Goal: Task Accomplishment & Management: Complete application form

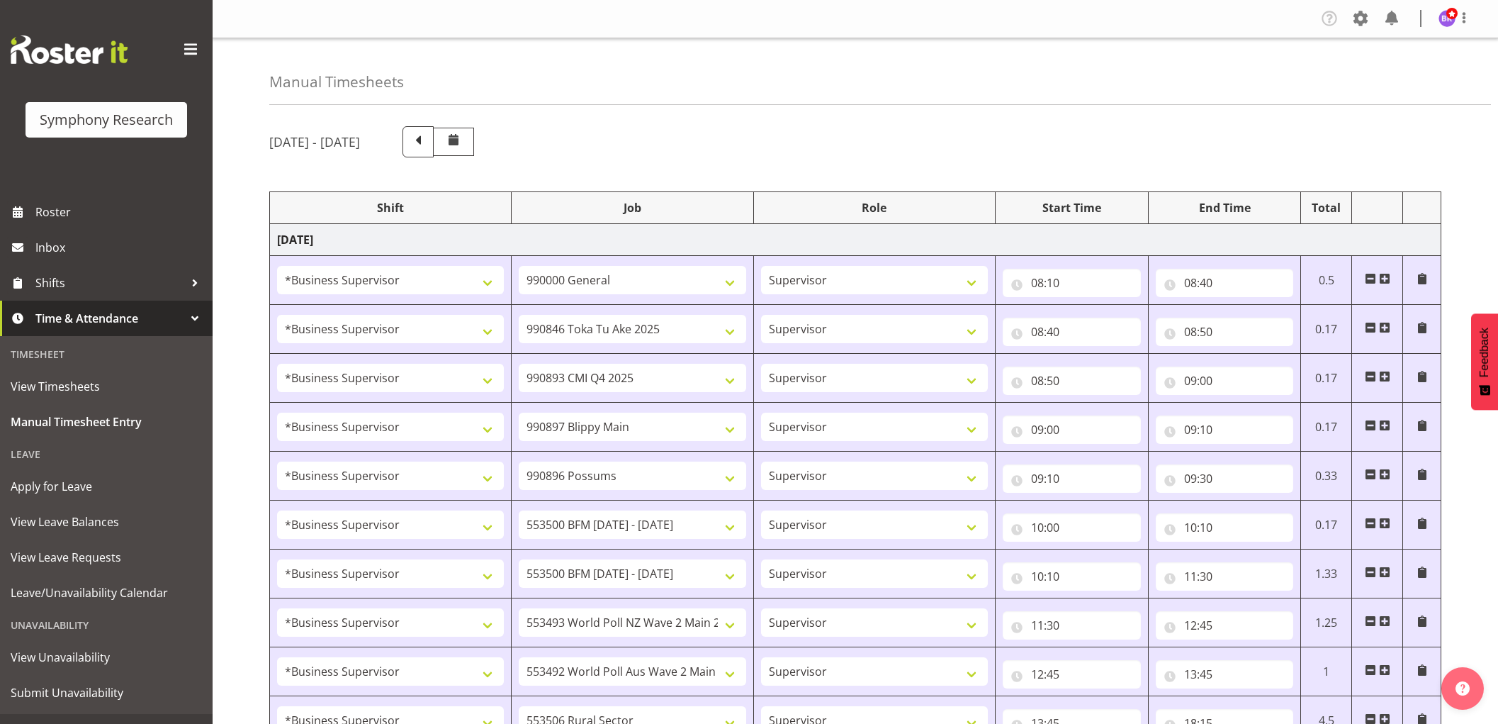
select select "1607"
select select "743"
select select "1607"
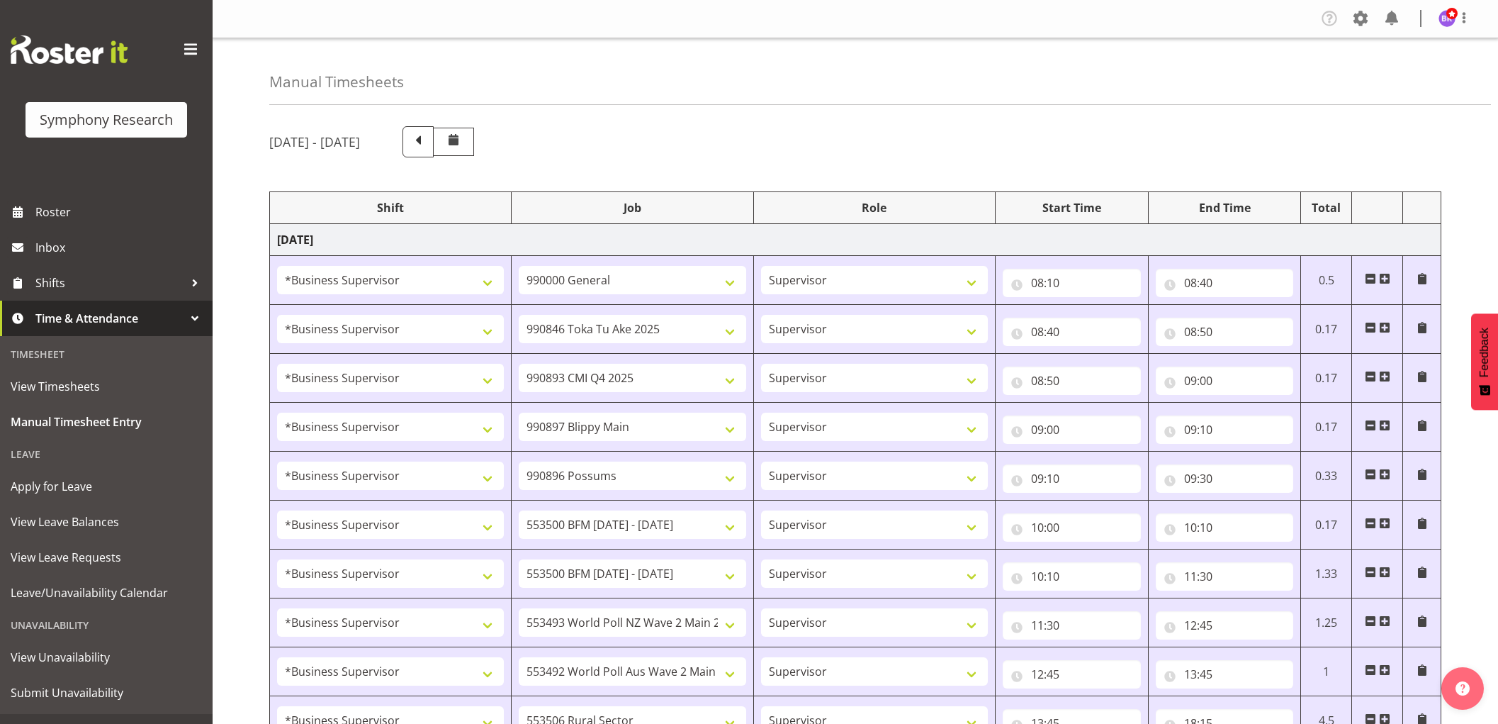
select select "10631"
select select "1607"
select select "10633"
select select "1607"
select select "10242"
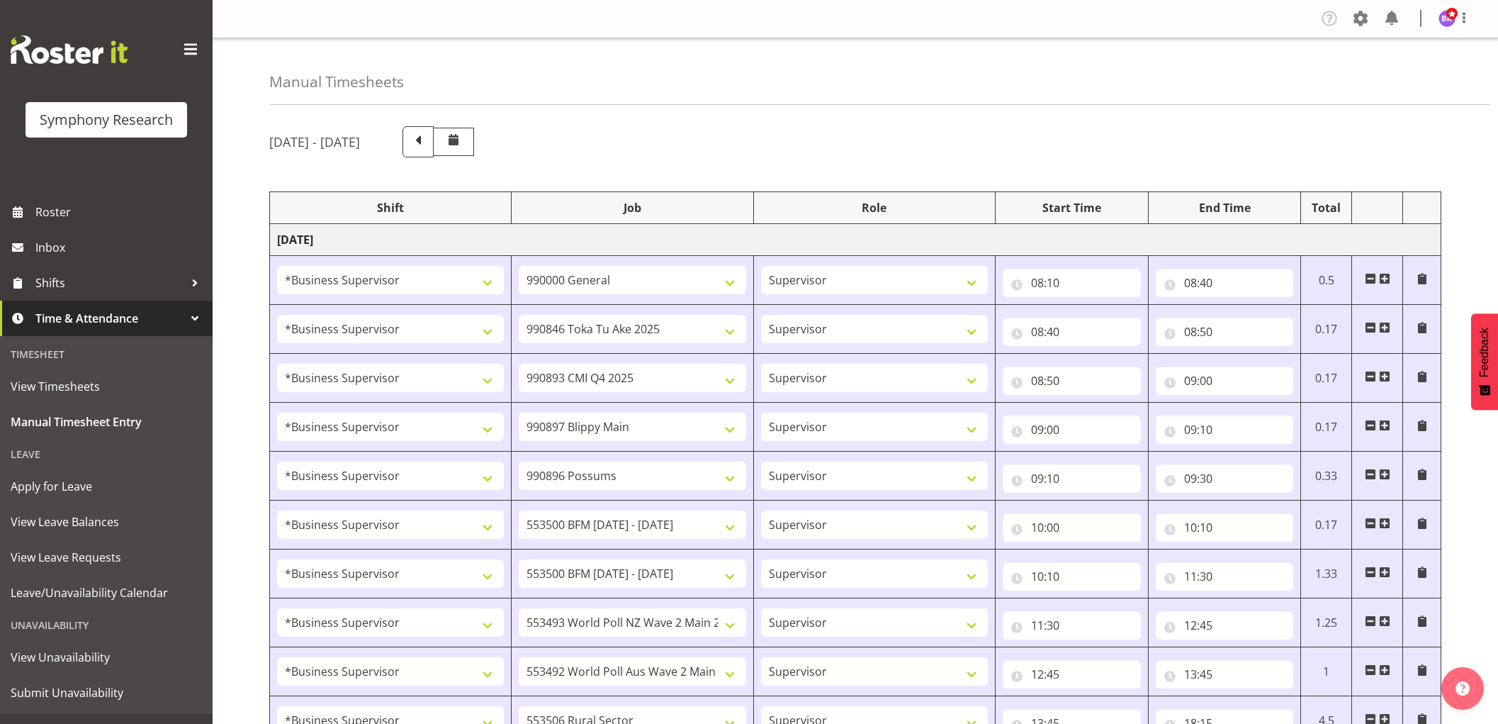
select select "1607"
select select "10242"
select select "1607"
select select "10527"
select select "1607"
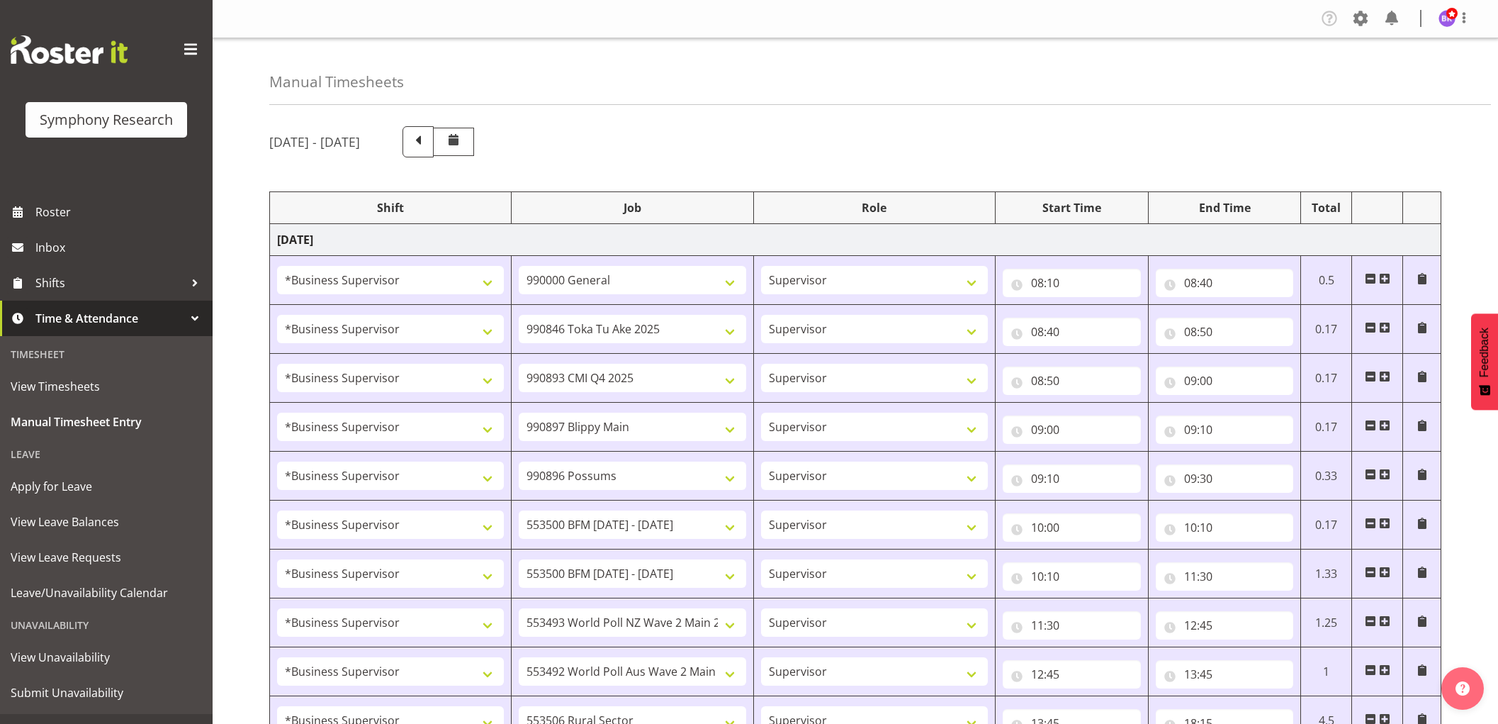
select select "10499"
select select "1607"
select select "10587"
select select "1607"
select select "743"
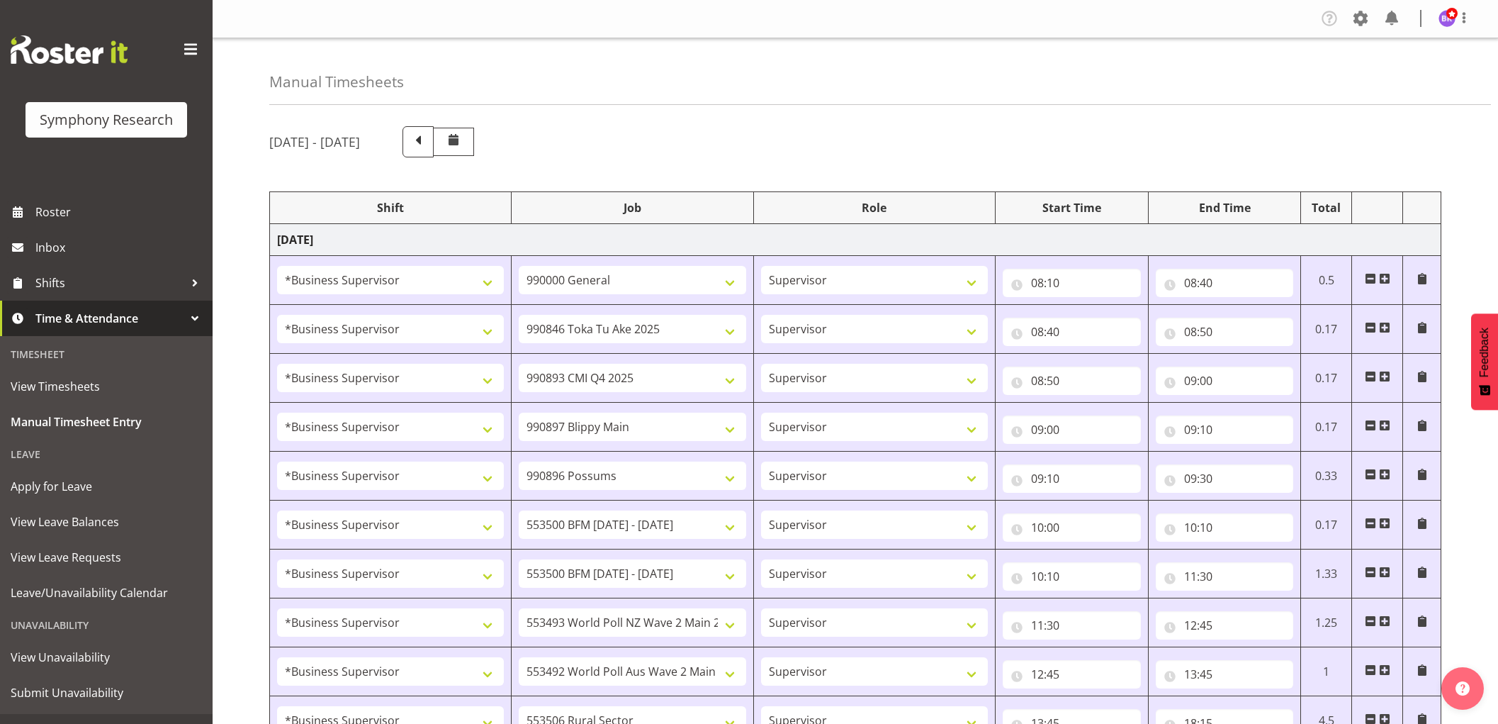
select select "1607"
select select "743"
select select "1607"
select select "10691"
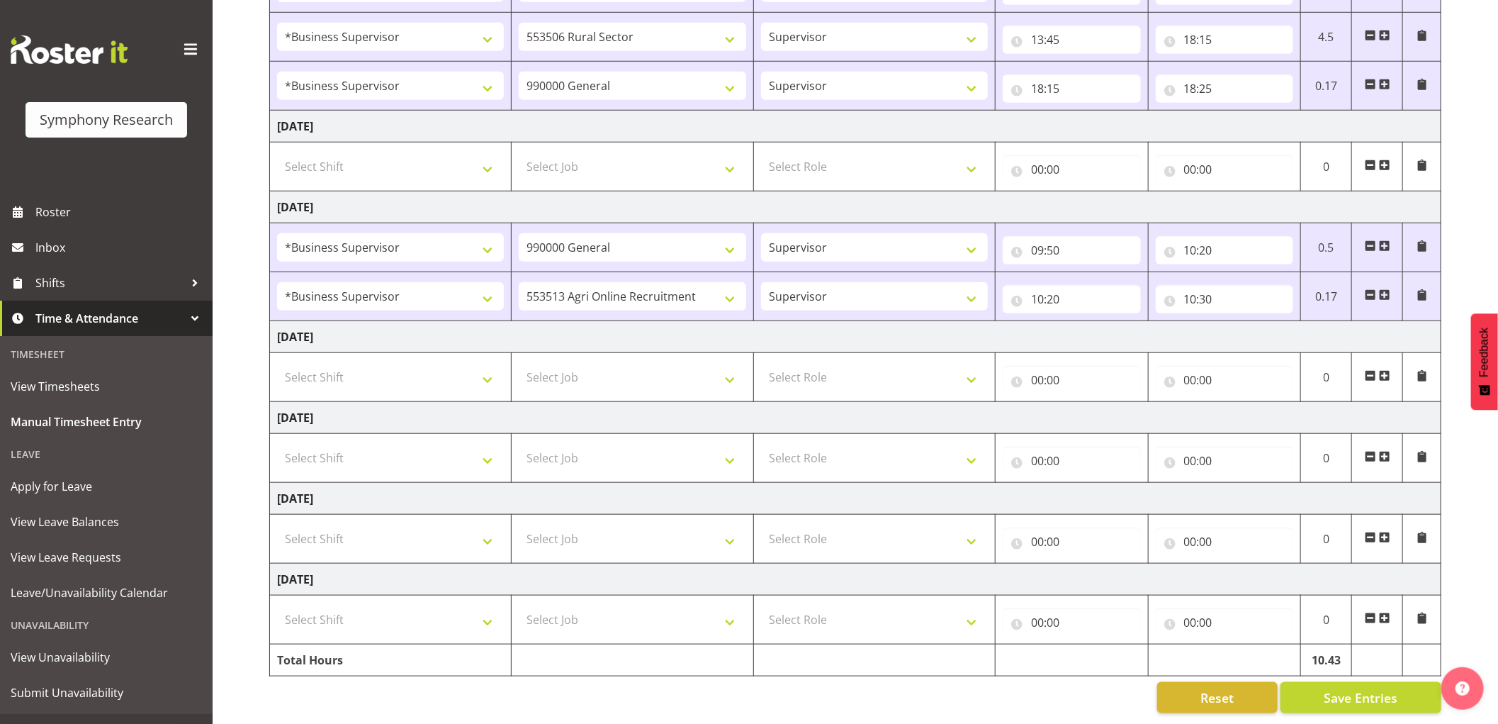
scroll to position [699, 0]
click at [1384, 289] on span at bounding box center [1384, 294] width 11 height 11
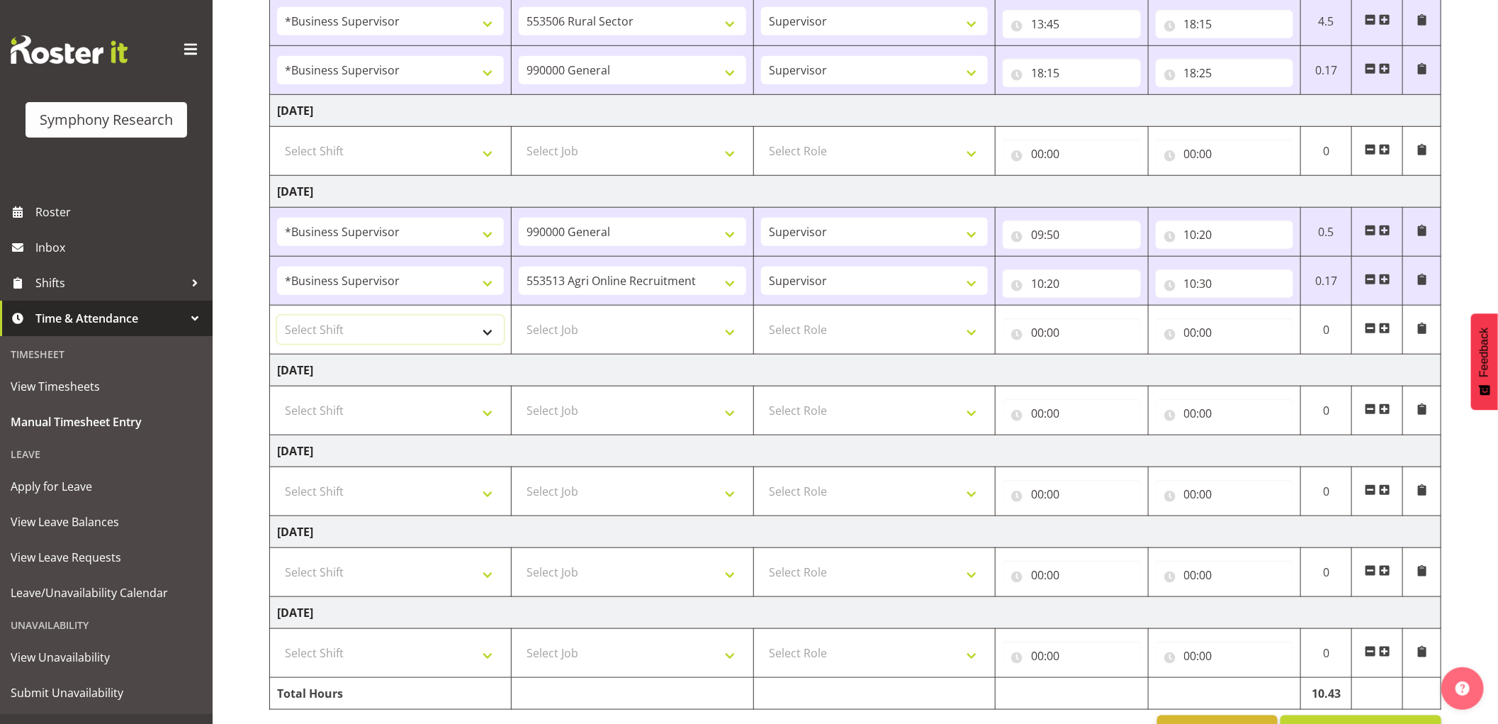
click at [462, 342] on select "Select Shift !!Weekend Residential (Roster IT Shift Label) *Business 9/10am ~ 4…" at bounding box center [390, 329] width 227 height 28
select select "1607"
click at [277, 316] on select "Select Shift !!Weekend Residential (Roster IT Shift Label) *Business 9/10am ~ 4…" at bounding box center [390, 329] width 227 height 28
click at [610, 328] on select "Select Job 550060 IF Admin 553492 World Poll Aus Wave 2 Main 2025 553493 World …" at bounding box center [632, 329] width 227 height 28
select select "10499"
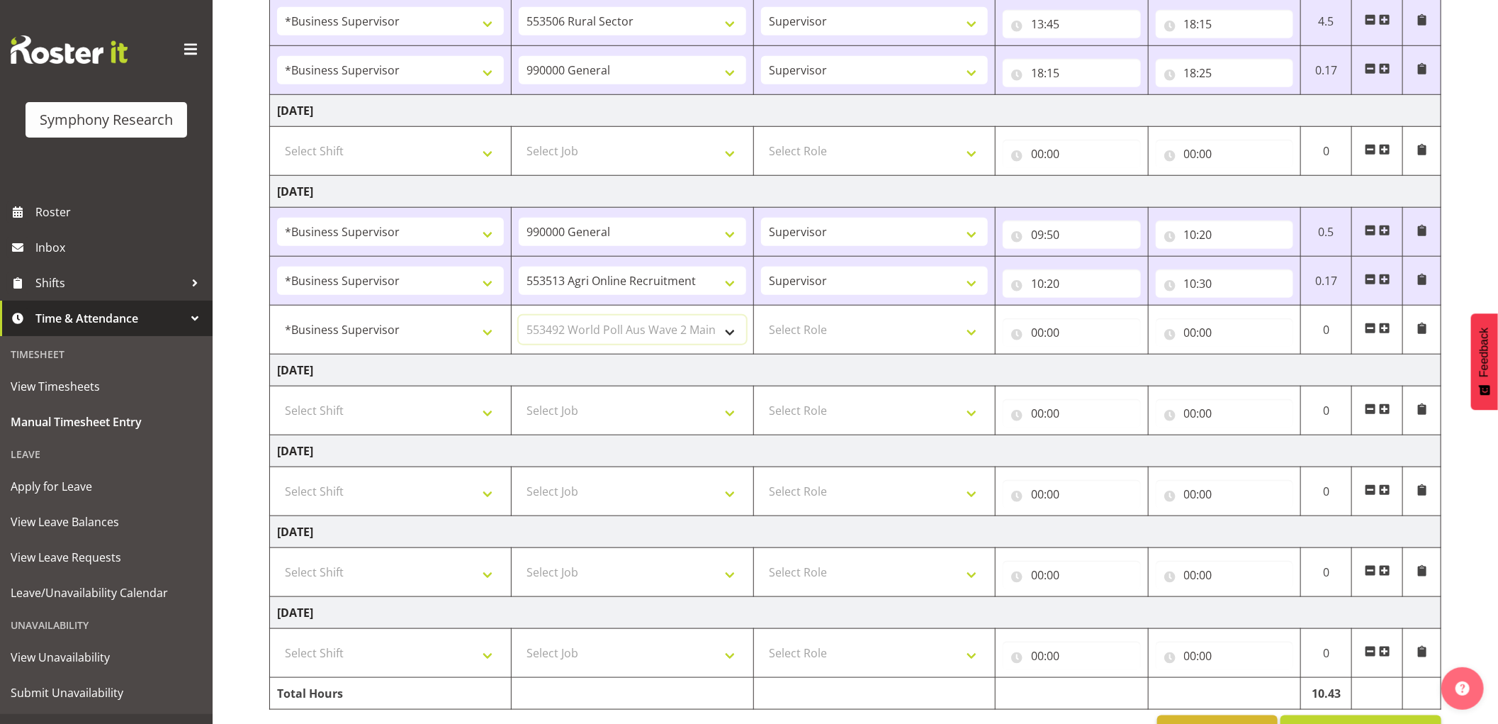
click at [519, 316] on select "Select Job 550060 IF Admin 553492 World Poll Aus Wave 2 Main 2025 553493 World …" at bounding box center [632, 329] width 227 height 28
click at [834, 336] on select "Select Role Supervisor Interviewing Briefing" at bounding box center [874, 329] width 227 height 28
select select "45"
click at [761, 316] on select "Select Role Supervisor Interviewing Briefing" at bounding box center [874, 329] width 227 height 28
click at [1036, 331] on input "00:00" at bounding box center [1072, 332] width 138 height 28
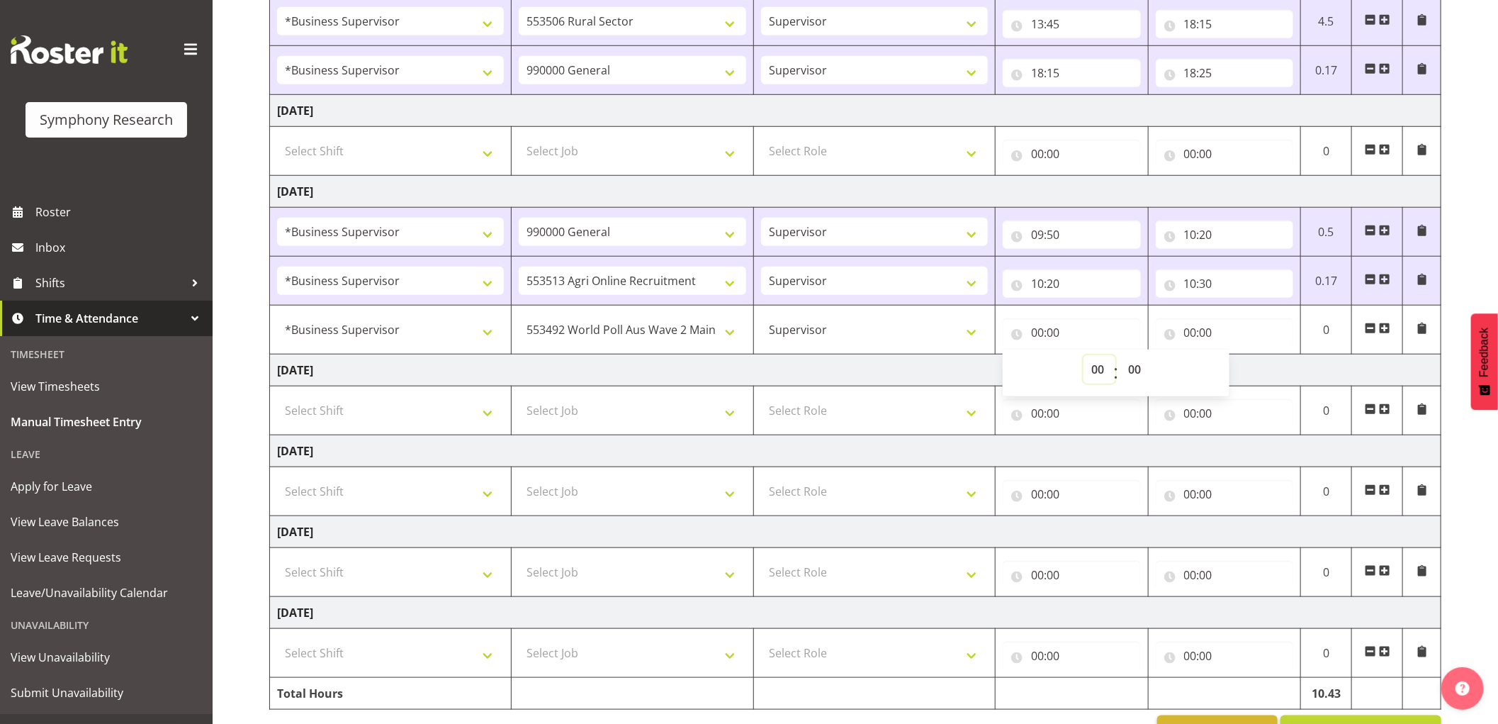
click at [1097, 372] on select "00 01 02 03 04 05 06 07 08 09 10 11 12 13 14 15 16 17 18 19 20 21 22 23" at bounding box center [1100, 369] width 32 height 28
select select "10"
click at [1084, 356] on select "00 01 02 03 04 05 06 07 08 09 10 11 12 13 14 15 16 17 18 19 20 21 22 23" at bounding box center [1100, 369] width 32 height 28
type input "10:00"
click at [1144, 369] on select "00 01 02 03 04 05 06 07 08 09 10 11 12 13 14 15 16 17 18 19 20 21 22 23 24 25 2…" at bounding box center [1137, 369] width 32 height 28
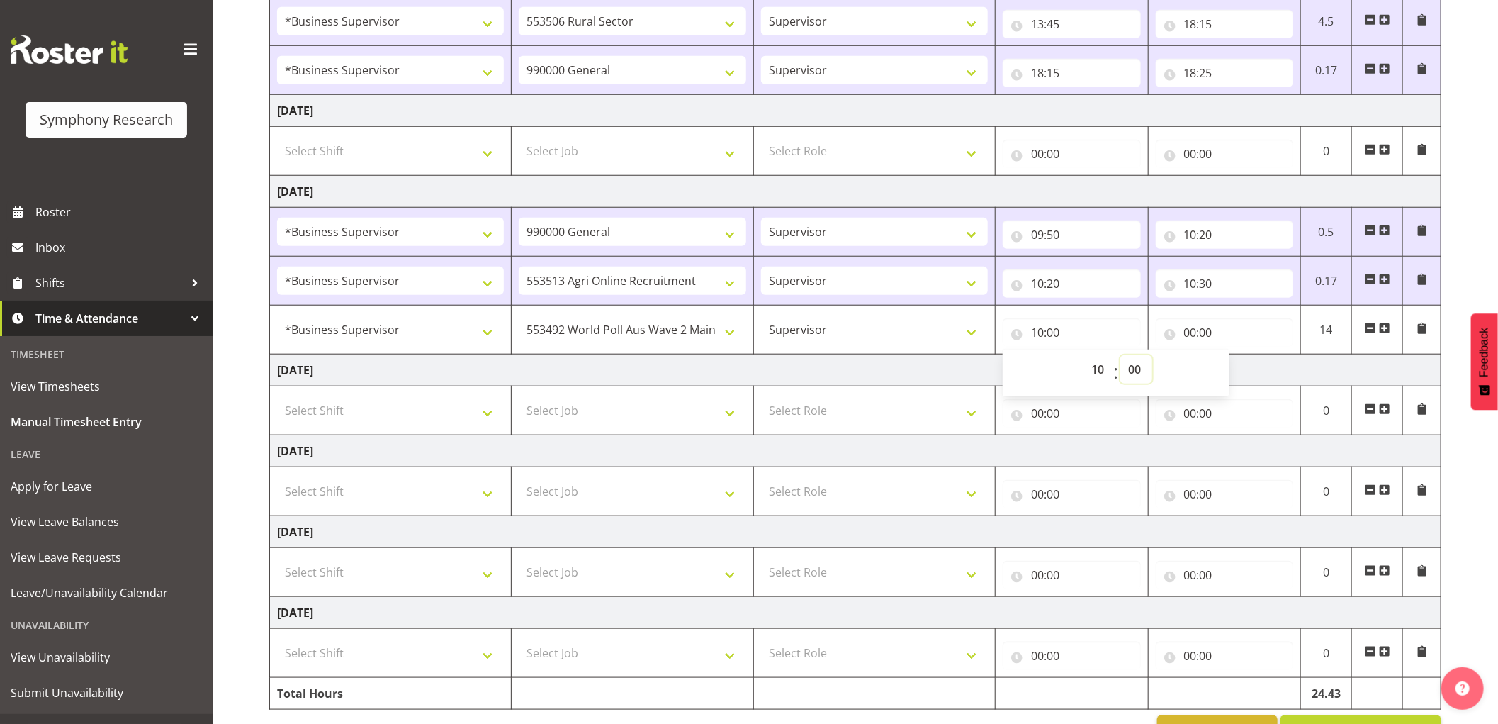
select select "30"
click at [1121, 356] on select "00 01 02 03 04 05 06 07 08 09 10 11 12 13 14 15 16 17 18 19 20 21 22 23 24 25 2…" at bounding box center [1137, 369] width 32 height 28
type input "10:30"
click at [1191, 333] on input "00:00" at bounding box center [1225, 332] width 138 height 28
click at [1241, 369] on select "00 01 02 03 04 05 06 07 08 09 10 11 12 13 14 15 16 17 18 19 20 21 22 23" at bounding box center [1253, 369] width 32 height 28
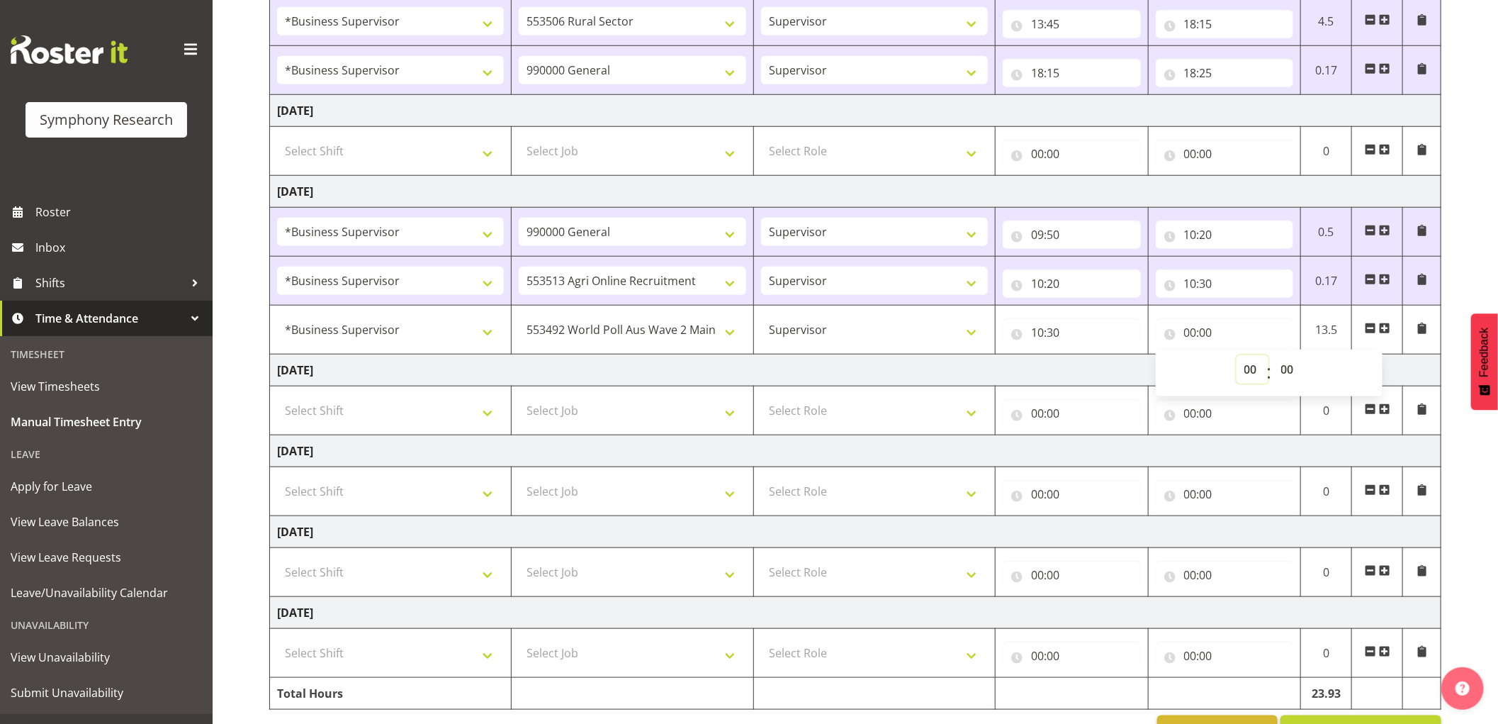
click at [1252, 373] on select "00 01 02 03 04 05 06 07 08 09 10 11 12 13 14 15 16 17 18 19 20 21 22 23" at bounding box center [1253, 369] width 32 height 28
click at [1243, 370] on select "00 01 02 03 04 05 06 07 08 09 10 11 12 13 14 15 16 17 18 19 20 21 22 23" at bounding box center [1253, 369] width 32 height 28
select select "10"
click at [1237, 356] on select "00 01 02 03 04 05 06 07 08 09 10 11 12 13 14 15 16 17 18 19 20 21 22 23" at bounding box center [1253, 369] width 32 height 28
type input "10:00"
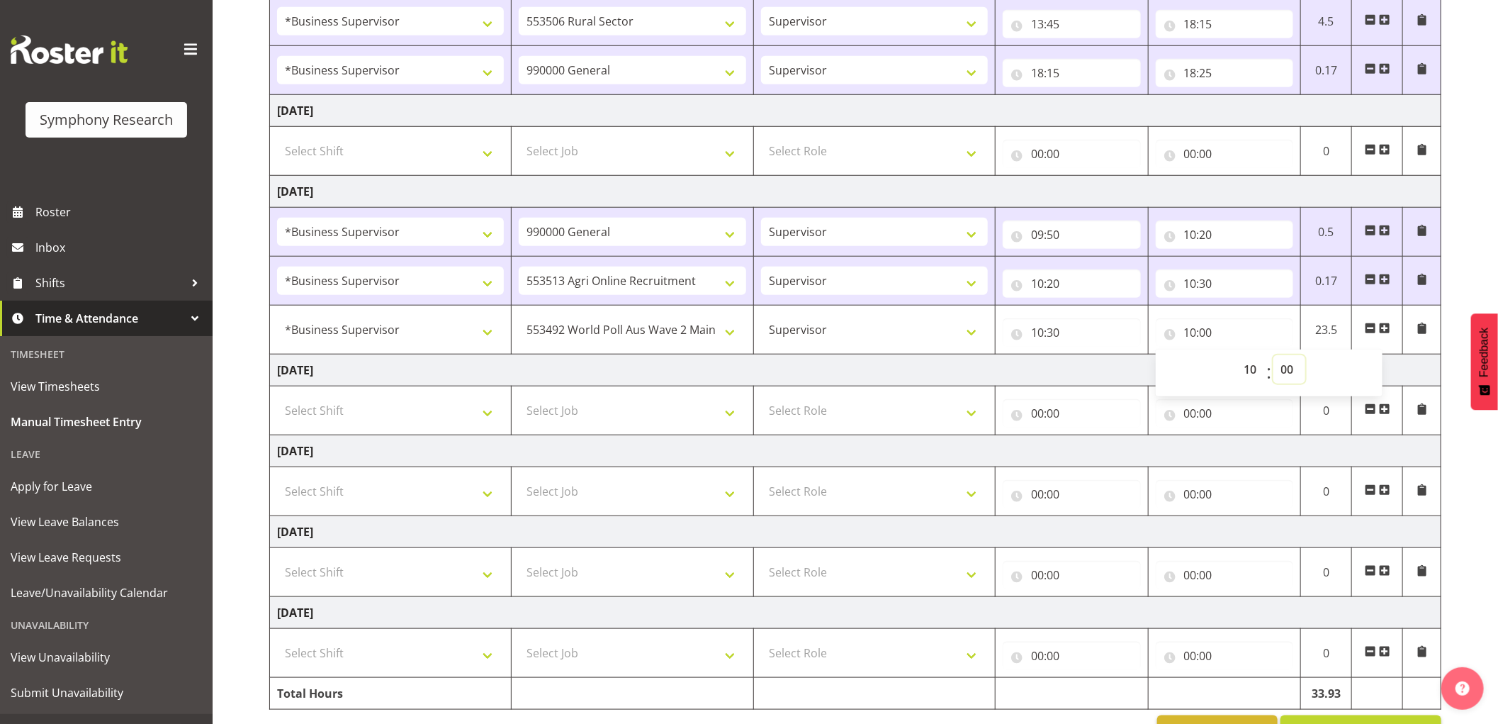
click at [1281, 371] on select "00 01 02 03 04 05 06 07 08 09 10 11 12 13 14 15 16 17 18 19 20 21 22 23 24 25 2…" at bounding box center [1290, 369] width 32 height 28
select select "45"
click at [1274, 356] on select "00 01 02 03 04 05 06 07 08 09 10 11 12 13 14 15 16 17 18 19 20 21 22 23 24 25 2…" at bounding box center [1290, 369] width 32 height 28
type input "10:45"
click at [1382, 332] on span at bounding box center [1384, 327] width 11 height 11
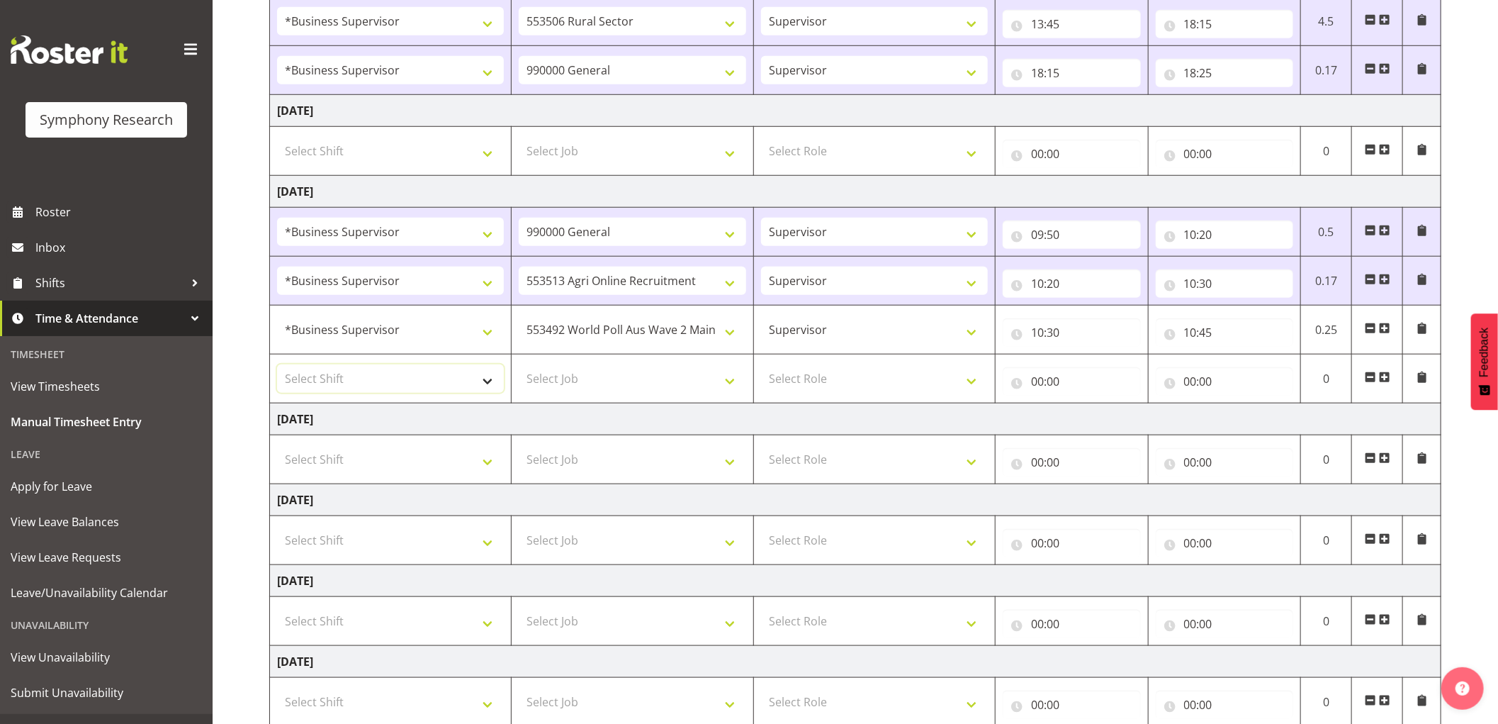
click at [363, 388] on select "Select Shift !!Weekend Residential (Roster IT Shift Label) *Business 9/10am ~ 4…" at bounding box center [390, 378] width 227 height 28
select select "1607"
click at [277, 365] on select "Select Shift !!Weekend Residential (Roster IT Shift Label) *Business 9/10am ~ 4…" at bounding box center [390, 378] width 227 height 28
click at [639, 383] on select "Select Job 550060 IF Admin 553492 World Poll Aus Wave 2 Main 2025 553493 World …" at bounding box center [632, 378] width 227 height 28
select select "10527"
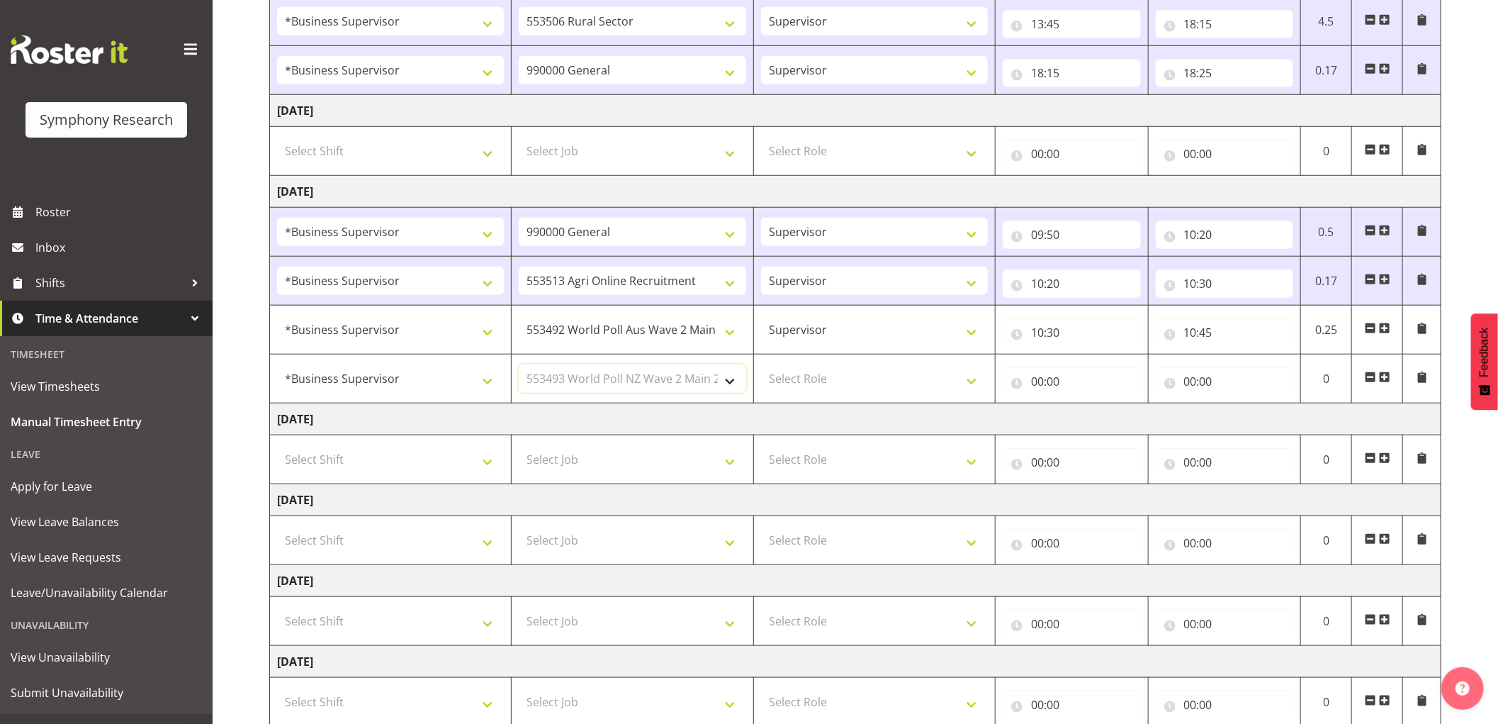
click at [519, 365] on select "Select Job 550060 IF Admin 553492 World Poll Aus Wave 2 Main 2025 553493 World …" at bounding box center [632, 378] width 227 height 28
click at [809, 381] on select "Select Role Supervisor Interviewing Briefing" at bounding box center [874, 378] width 227 height 28
select select "45"
click at [761, 365] on select "Select Role Supervisor Interviewing Briefing" at bounding box center [874, 378] width 227 height 28
click at [1036, 379] on input "00:00" at bounding box center [1072, 381] width 138 height 28
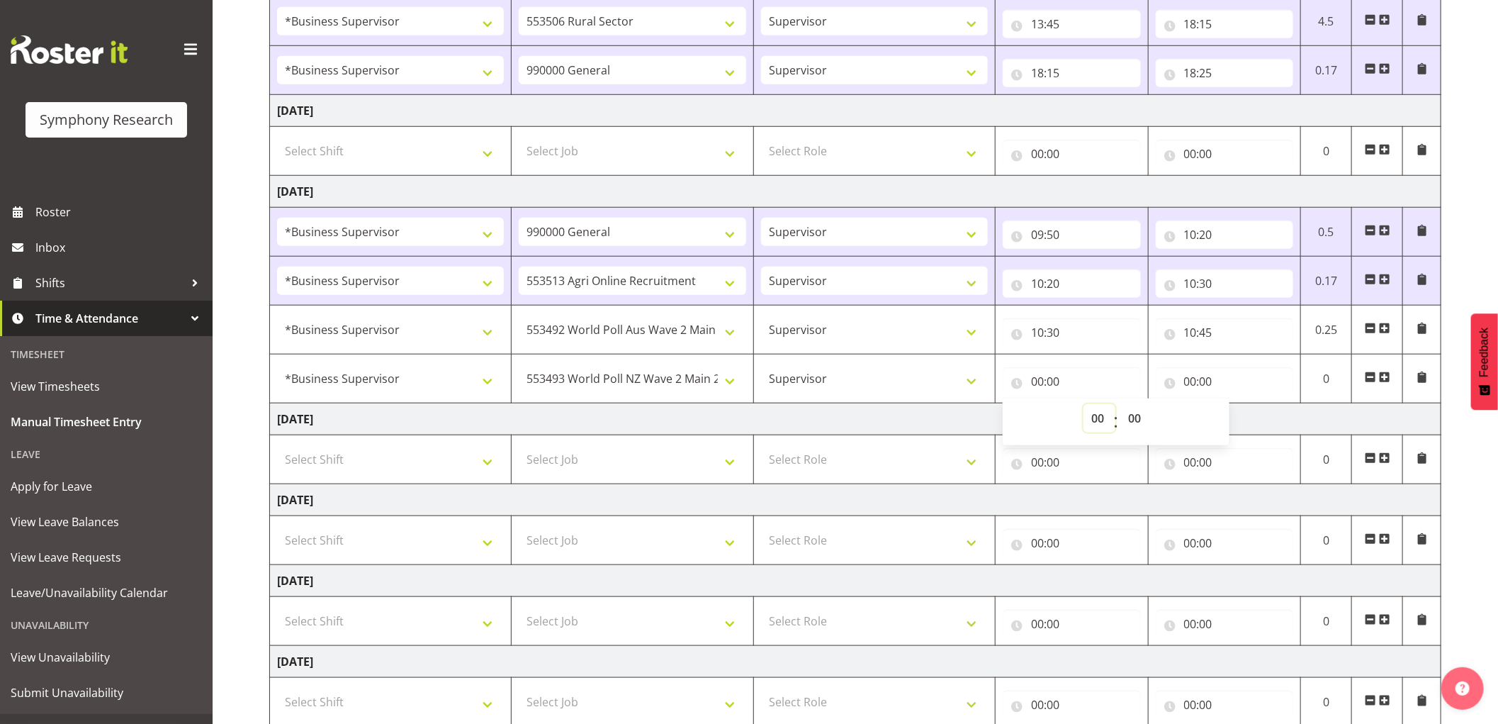
click at [1089, 420] on select "00 01 02 03 04 05 06 07 08 09 10 11 12 13 14 15 16 17 18 19 20 21 22 23" at bounding box center [1100, 418] width 32 height 28
select select "10"
click at [1084, 405] on select "00 01 02 03 04 05 06 07 08 09 10 11 12 13 14 15 16 17 18 19 20 21 22 23" at bounding box center [1100, 418] width 32 height 28
type input "10:00"
click at [1137, 420] on select "00 01 02 03 04 05 06 07 08 09 10 11 12 13 14 15 16 17 18 19 20 21 22 23 24 25 2…" at bounding box center [1137, 418] width 32 height 28
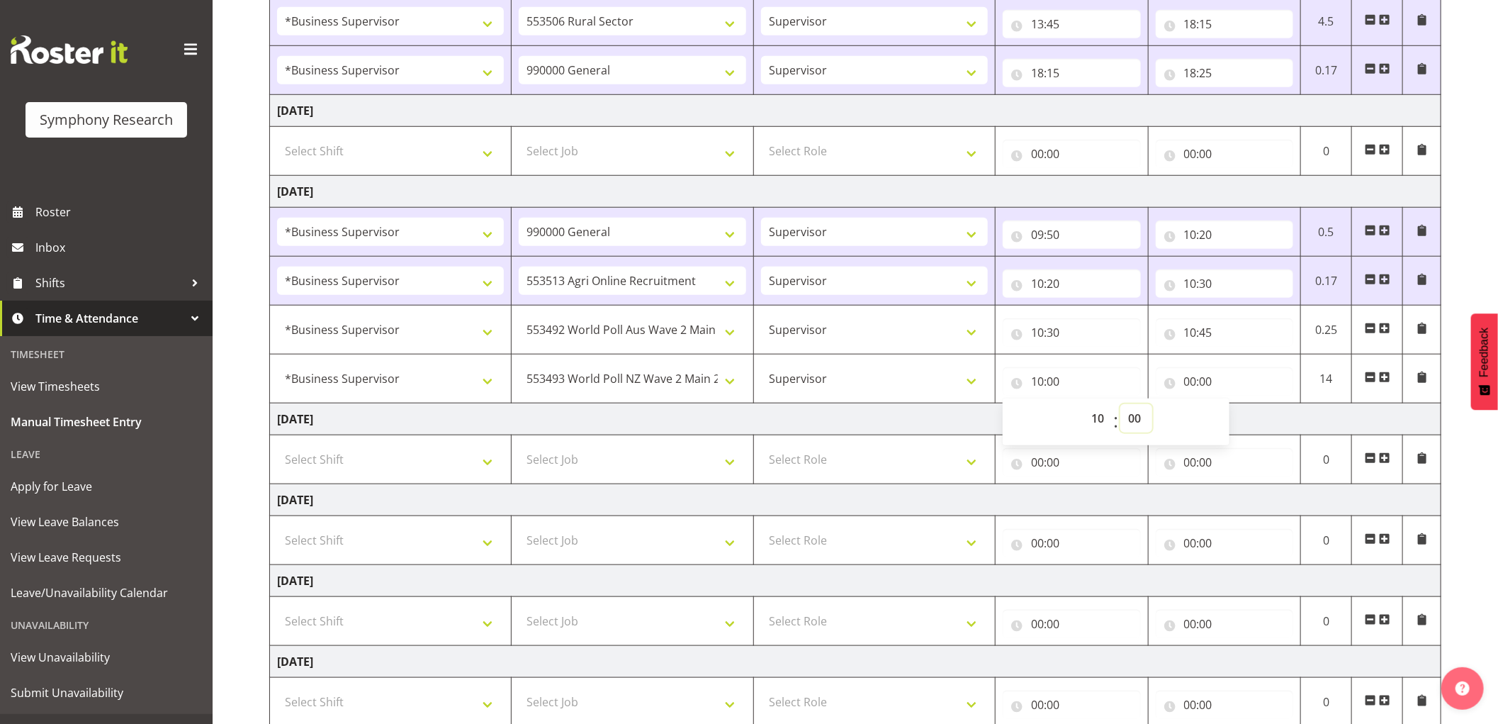
select select "45"
click at [1121, 405] on select "00 01 02 03 04 05 06 07 08 09 10 11 12 13 14 15 16 17 18 19 20 21 22 23 24 25 2…" at bounding box center [1137, 418] width 32 height 28
type input "10:45"
click at [1184, 379] on input "00:00" at bounding box center [1225, 381] width 138 height 28
click at [1245, 414] on select "00 01 02 03 04 05 06 07 08 09 10 11 12 13 14 15 16 17 18 19 20 21 22 23" at bounding box center [1253, 418] width 32 height 28
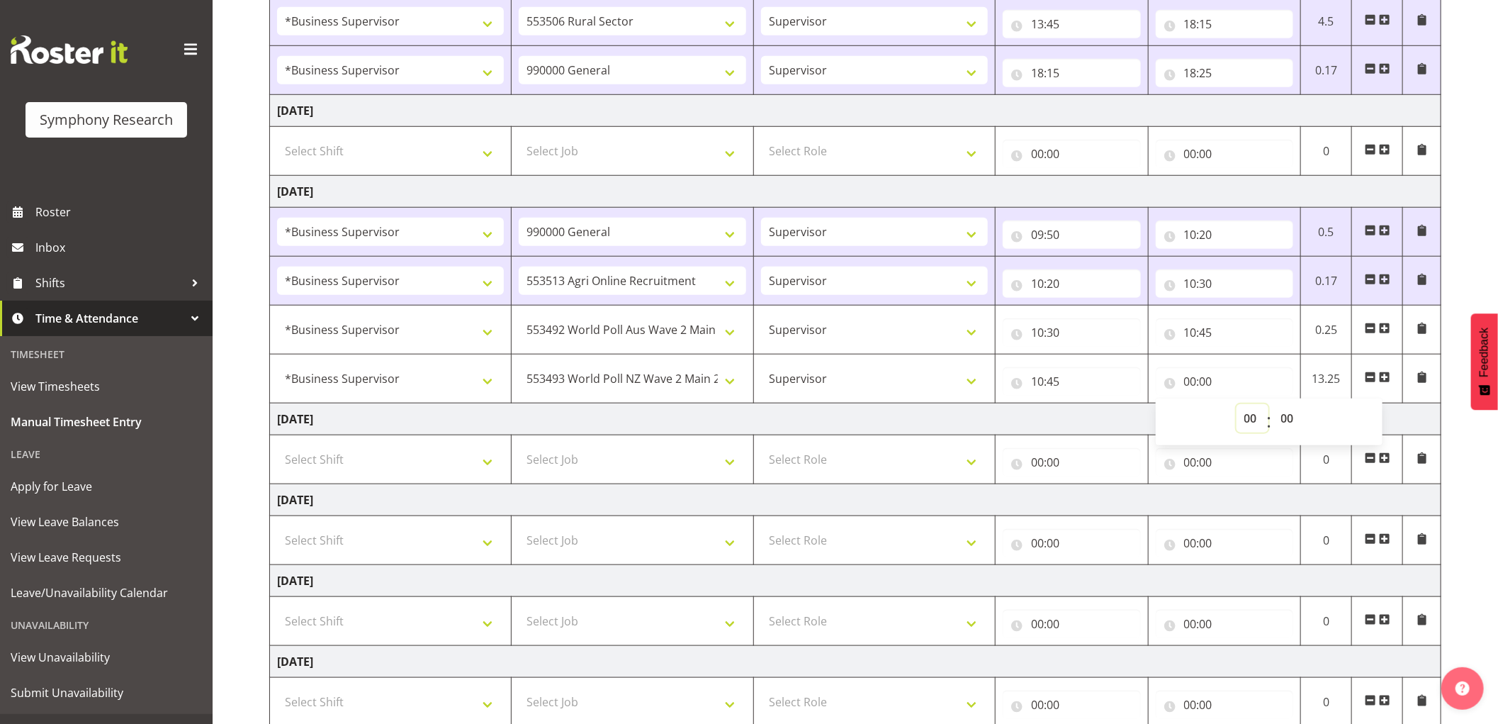
select select "11"
click at [1237, 405] on select "00 01 02 03 04 05 06 07 08 09 10 11 12 13 14 15 16 17 18 19 20 21 22 23" at bounding box center [1253, 418] width 32 height 28
type input "11:00"
click at [1383, 379] on span at bounding box center [1384, 376] width 11 height 11
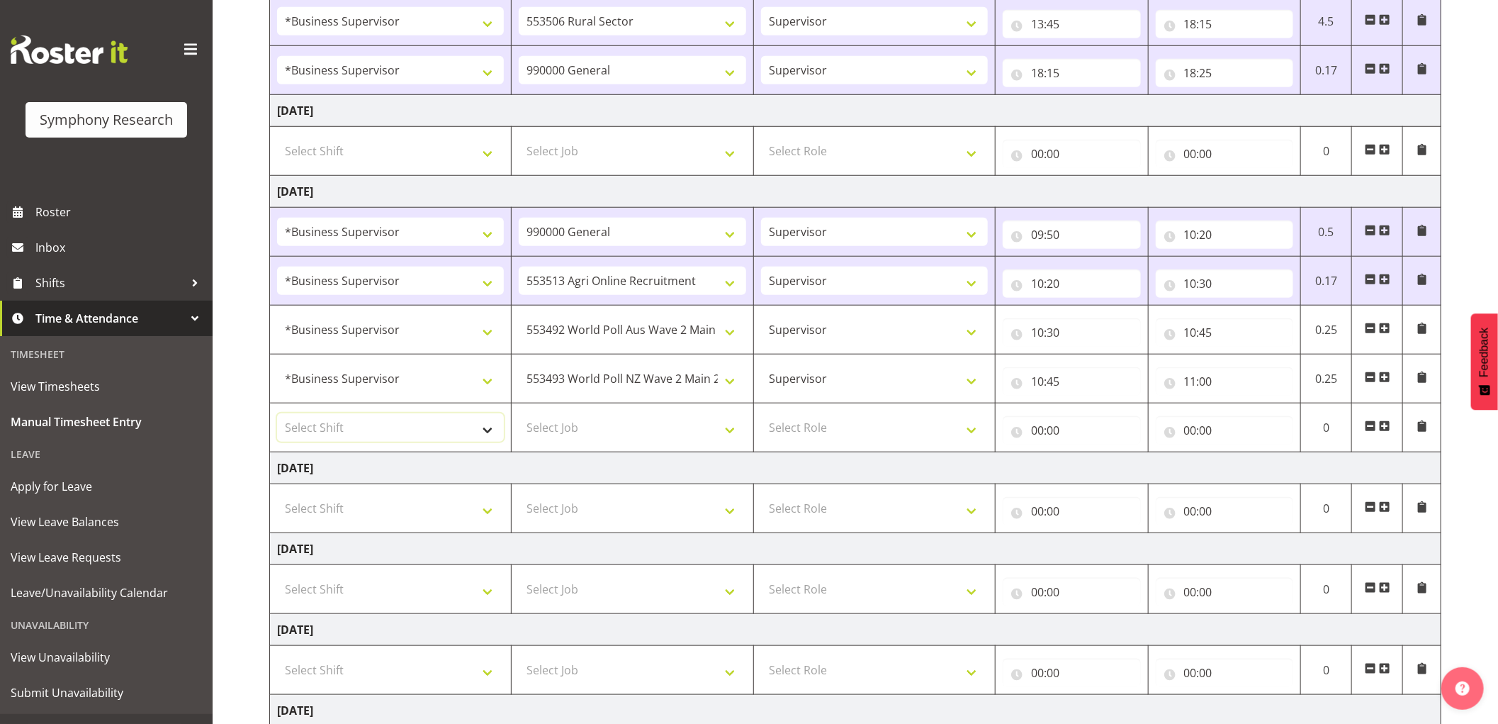
click at [362, 430] on select "Select Shift !!Weekend Residential (Roster IT Shift Label) *Business 9/10am ~ 4…" at bounding box center [390, 427] width 227 height 28
select select "1607"
click at [277, 414] on select "Select Shift !!Weekend Residential (Roster IT Shift Label) *Business 9/10am ~ 4…" at bounding box center [390, 427] width 227 height 28
click at [668, 437] on select "Select Job 550060 IF Admin 553492 World Poll Aus Wave 2 Main 2025 553493 World …" at bounding box center [632, 427] width 227 height 28
select select "743"
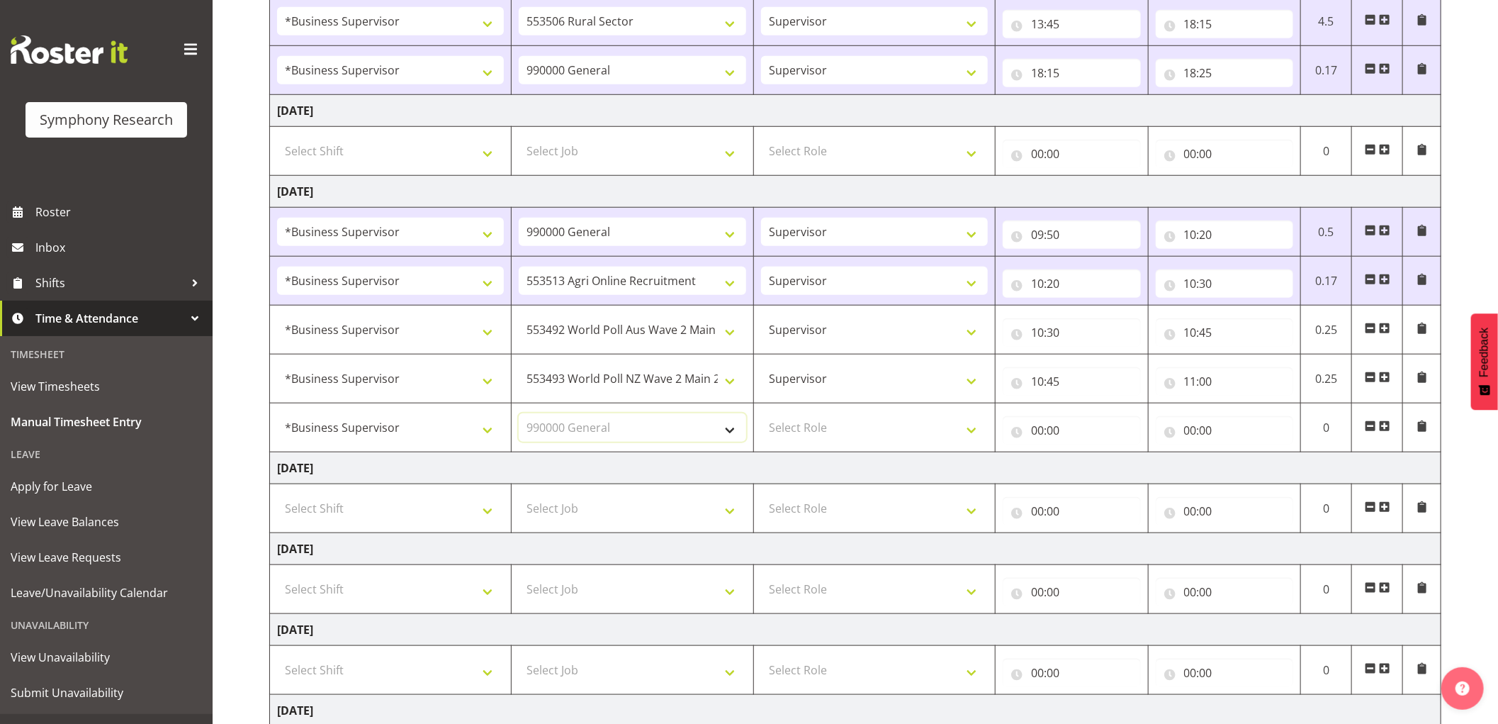
click at [519, 414] on select "Select Job 550060 IF Admin 553492 World Poll Aus Wave 2 Main 2025 553493 World …" at bounding box center [632, 427] width 227 height 28
click at [792, 430] on select "Select Role Supervisor Interviewing Briefing" at bounding box center [874, 427] width 227 height 28
select select "45"
click at [761, 414] on select "Select Role Supervisor Interviewing Briefing" at bounding box center [874, 427] width 227 height 28
click at [1035, 427] on input "00:00" at bounding box center [1072, 430] width 138 height 28
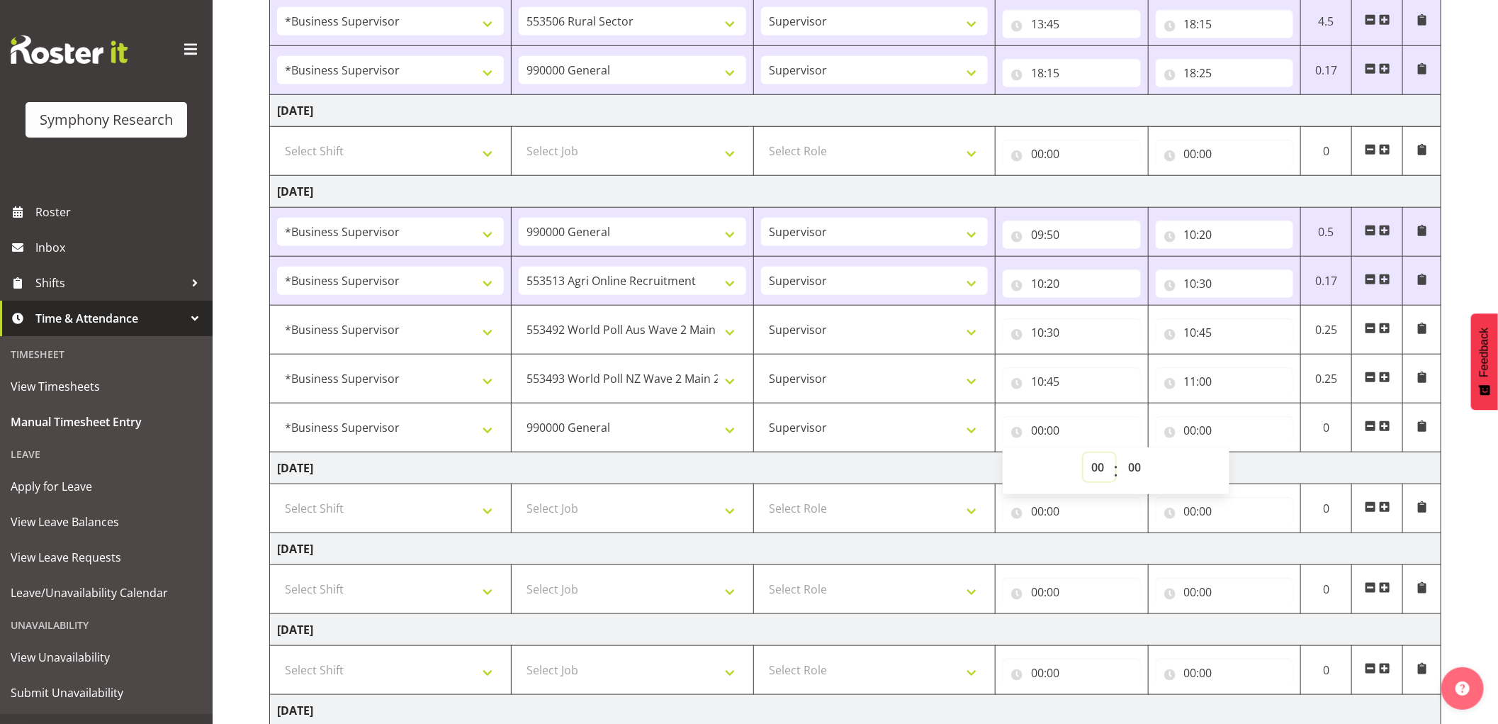
click at [1099, 470] on select "00 01 02 03 04 05 06 07 08 09 10 11 12 13 14 15 16 17 18 19 20 21 22 23" at bounding box center [1100, 467] width 32 height 28
select select "11"
click at [1084, 454] on select "00 01 02 03 04 05 06 07 08 09 10 11 12 13 14 15 16 17 18 19 20 21 22 23" at bounding box center [1100, 467] width 32 height 28
type input "11:00"
click at [1187, 437] on input "00:00" at bounding box center [1225, 430] width 138 height 28
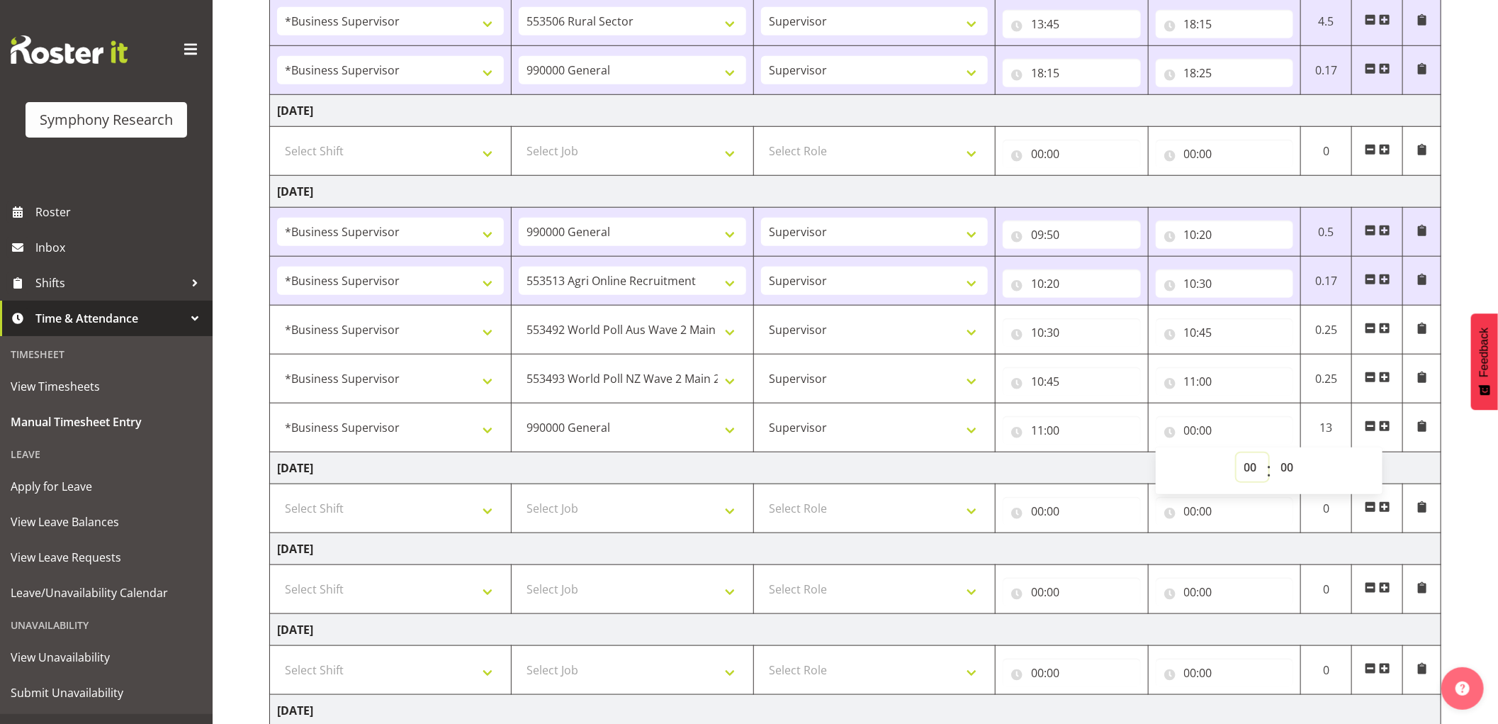
click at [1248, 469] on select "00 01 02 03 04 05 06 07 08 09 10 11 12 13 14 15 16 17 18 19 20 21 22 23" at bounding box center [1253, 467] width 32 height 28
select select "11"
click at [1237, 454] on select "00 01 02 03 04 05 06 07 08 09 10 11 12 13 14 15 16 17 18 19 20 21 22 23" at bounding box center [1253, 467] width 32 height 28
type input "11:00"
click at [1295, 473] on select "00 01 02 03 04 05 06 07 08 09 10 11 12 13 14 15 16 17 18 19 20 21 22 23 24 25 2…" at bounding box center [1290, 467] width 32 height 28
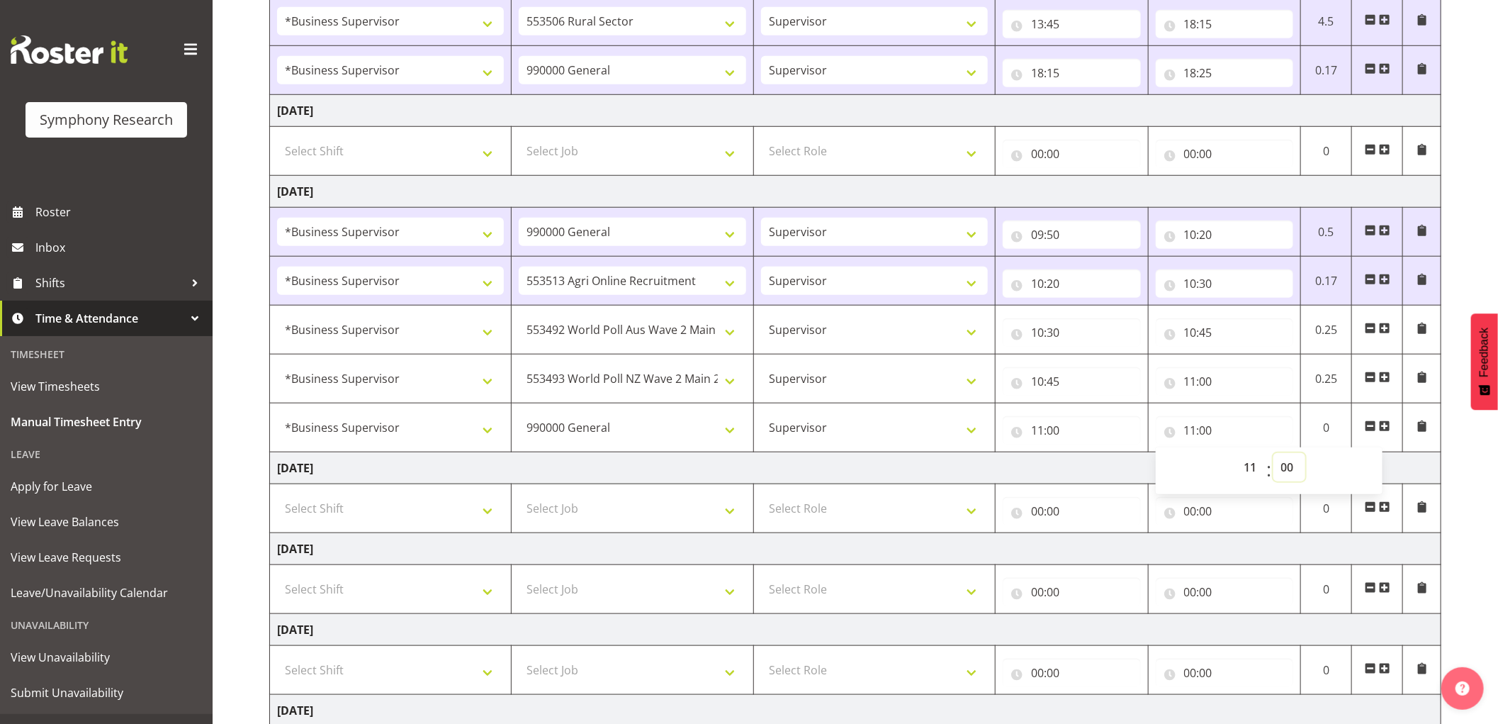
select select "20"
click at [1274, 454] on select "00 01 02 03 04 05 06 07 08 09 10 11 12 13 14 15 16 17 18 19 20 21 22 23 24 25 2…" at bounding box center [1290, 467] width 32 height 28
type input "11:20"
click at [1384, 430] on span at bounding box center [1384, 425] width 11 height 11
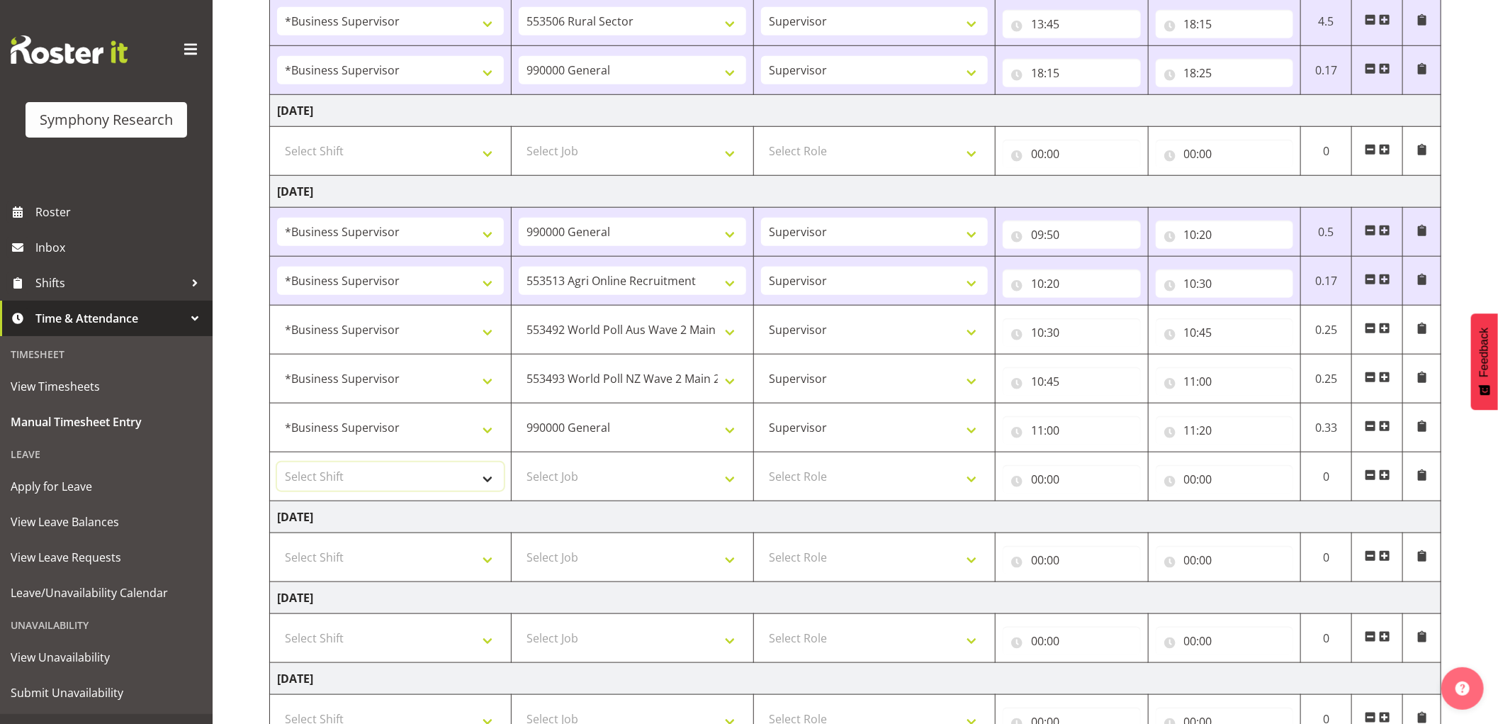
click at [349, 477] on select "Select Shift !!Weekend Residential (Roster IT Shift Label) *Business 9/10am ~ 4…" at bounding box center [390, 476] width 227 height 28
select select "1607"
click at [277, 464] on select "Select Shift !!Weekend Residential (Roster IT Shift Label) *Business 9/10am ~ 4…" at bounding box center [390, 476] width 227 height 28
click at [619, 486] on select "Select Job 550060 IF Admin 553492 World Poll Aus Wave 2 Main 2025 553493 World …" at bounding box center [632, 476] width 227 height 28
select select "10242"
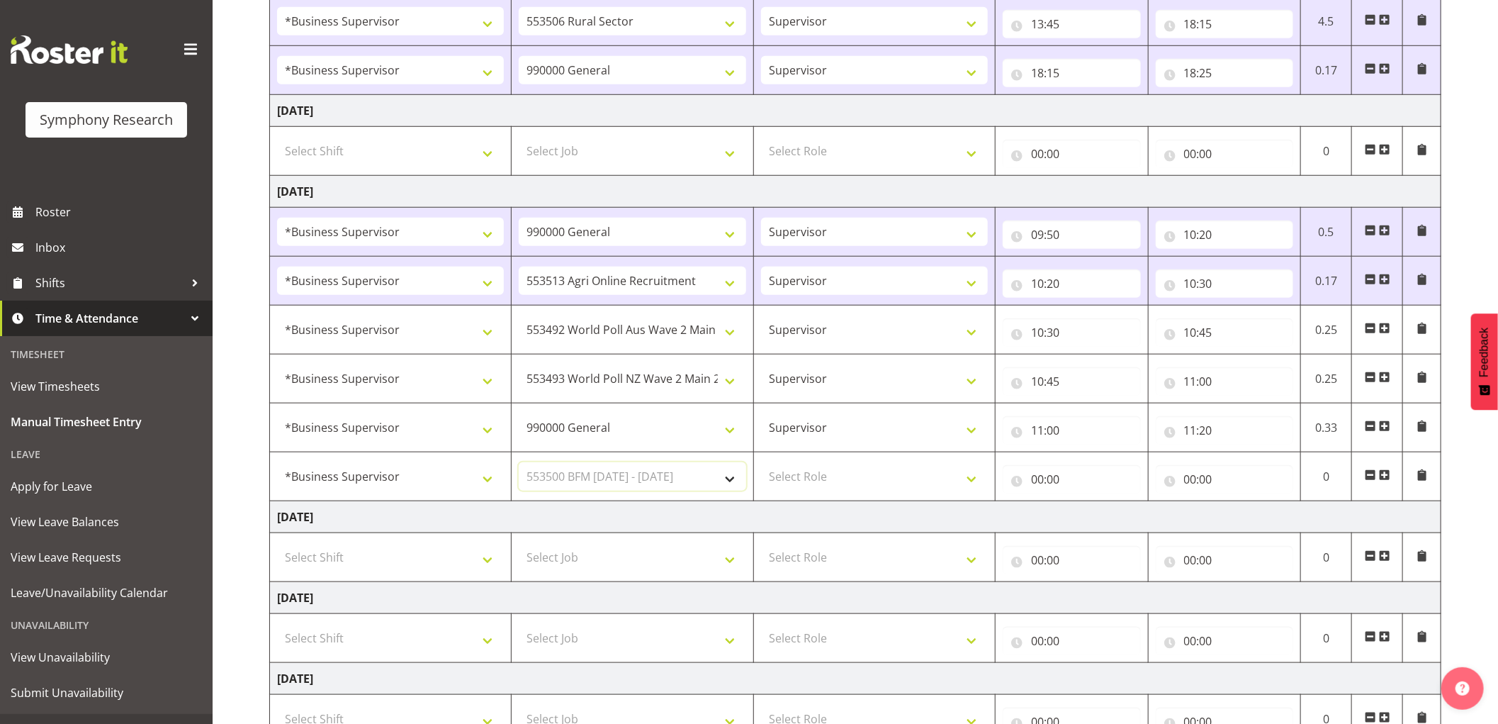
click at [519, 464] on select "Select Job 550060 IF Admin 553492 World Poll Aus Wave 2 Main 2025 553493 World …" at bounding box center [632, 476] width 227 height 28
click at [847, 479] on select "Select Role Supervisor Interviewing Briefing" at bounding box center [874, 476] width 227 height 28
select select "45"
click at [761, 464] on select "Select Role Supervisor Interviewing Briefing" at bounding box center [874, 476] width 227 height 28
click at [1038, 485] on input "00:00" at bounding box center [1072, 479] width 138 height 28
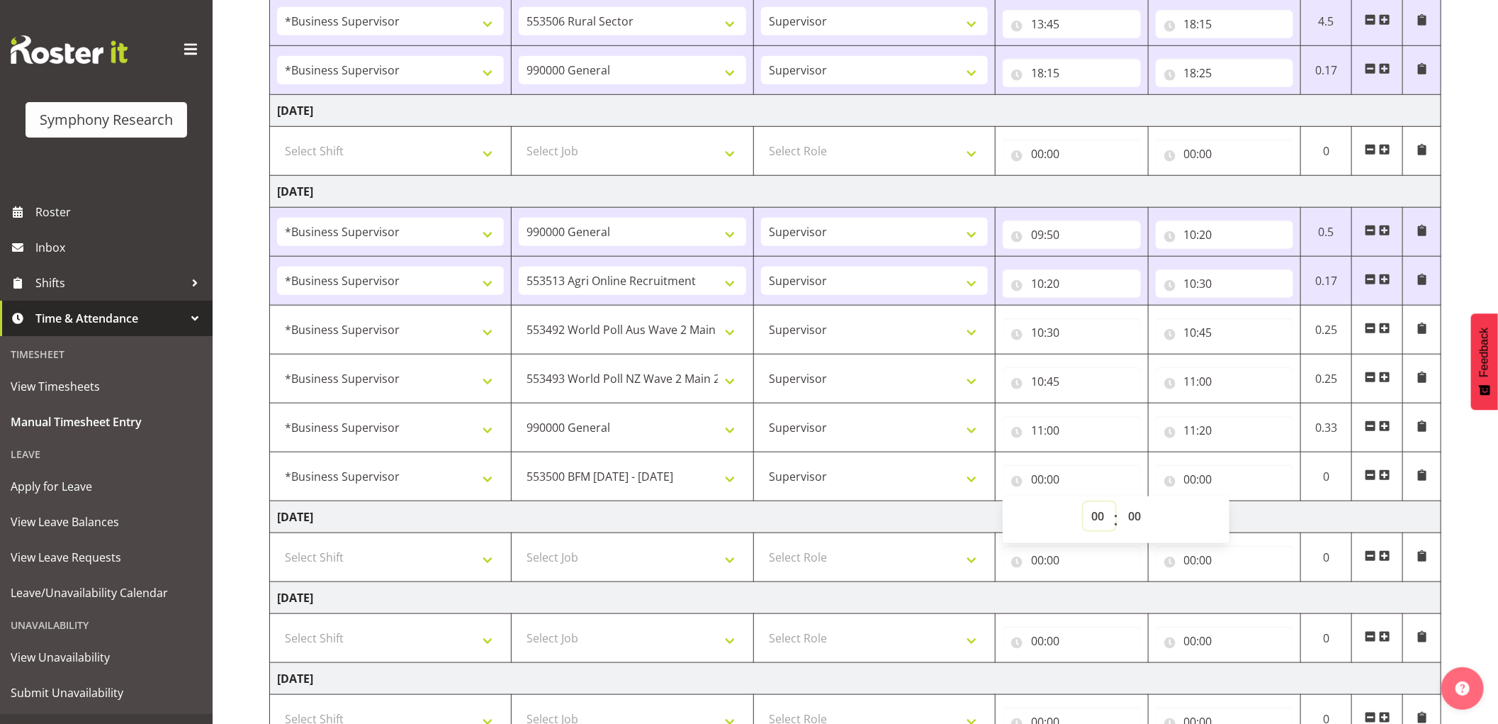
click at [1096, 515] on select "00 01 02 03 04 05 06 07 08 09 10 11 12 13 14 15 16 17 18 19 20 21 22 23" at bounding box center [1100, 516] width 32 height 28
select select "11"
click at [1084, 503] on select "00 01 02 03 04 05 06 07 08 09 10 11 12 13 14 15 16 17 18 19 20 21 22 23" at bounding box center [1100, 516] width 32 height 28
type input "11:00"
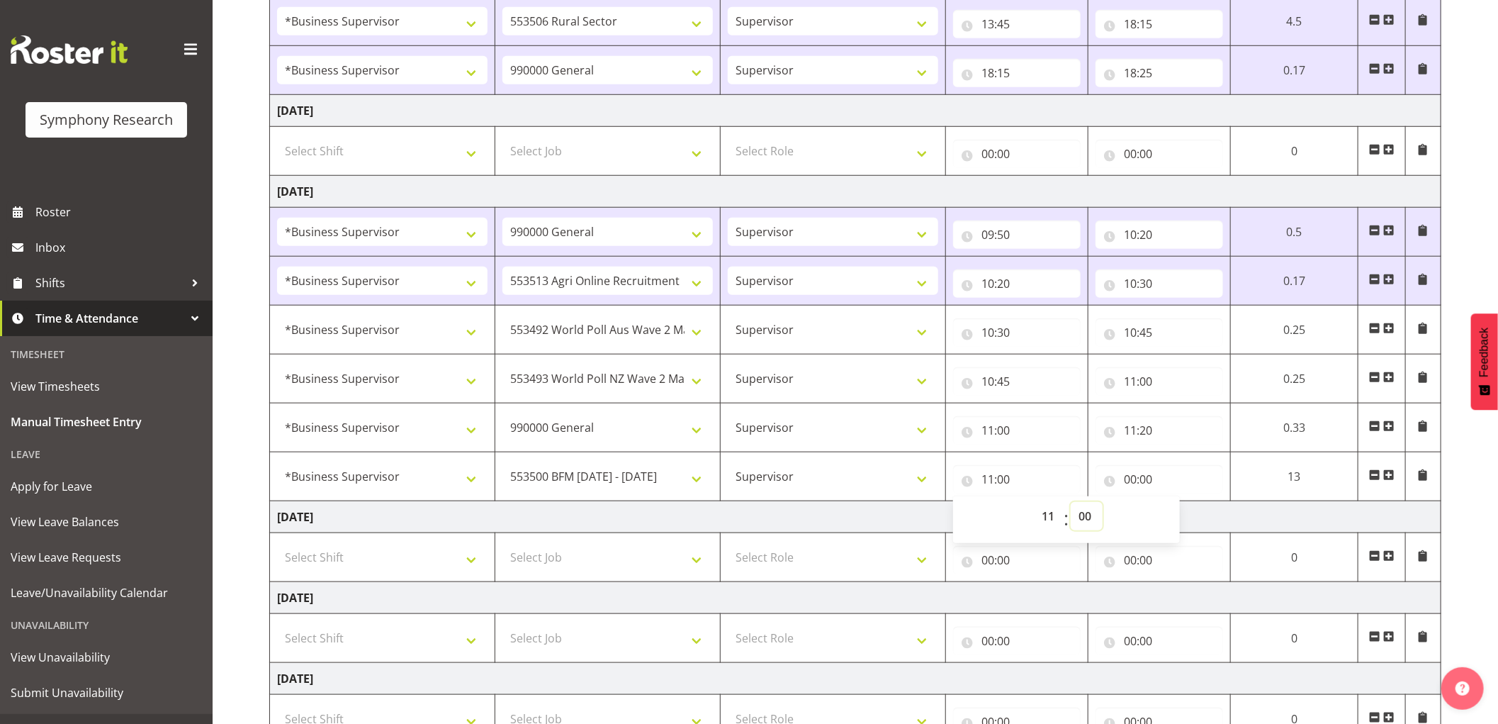
click at [1096, 515] on select "00 01 02 03 04 05 06 07 08 09 10 11 12 13 14 15 16 17 18 19 20 21 22 23 24 25 2…" at bounding box center [1087, 516] width 32 height 28
select select "20"
click at [1071, 503] on select "00 01 02 03 04 05 06 07 08 09 10 11 12 13 14 15 16 17 18 19 20 21 22 23 24 25 2…" at bounding box center [1087, 516] width 32 height 28
type input "11:20"
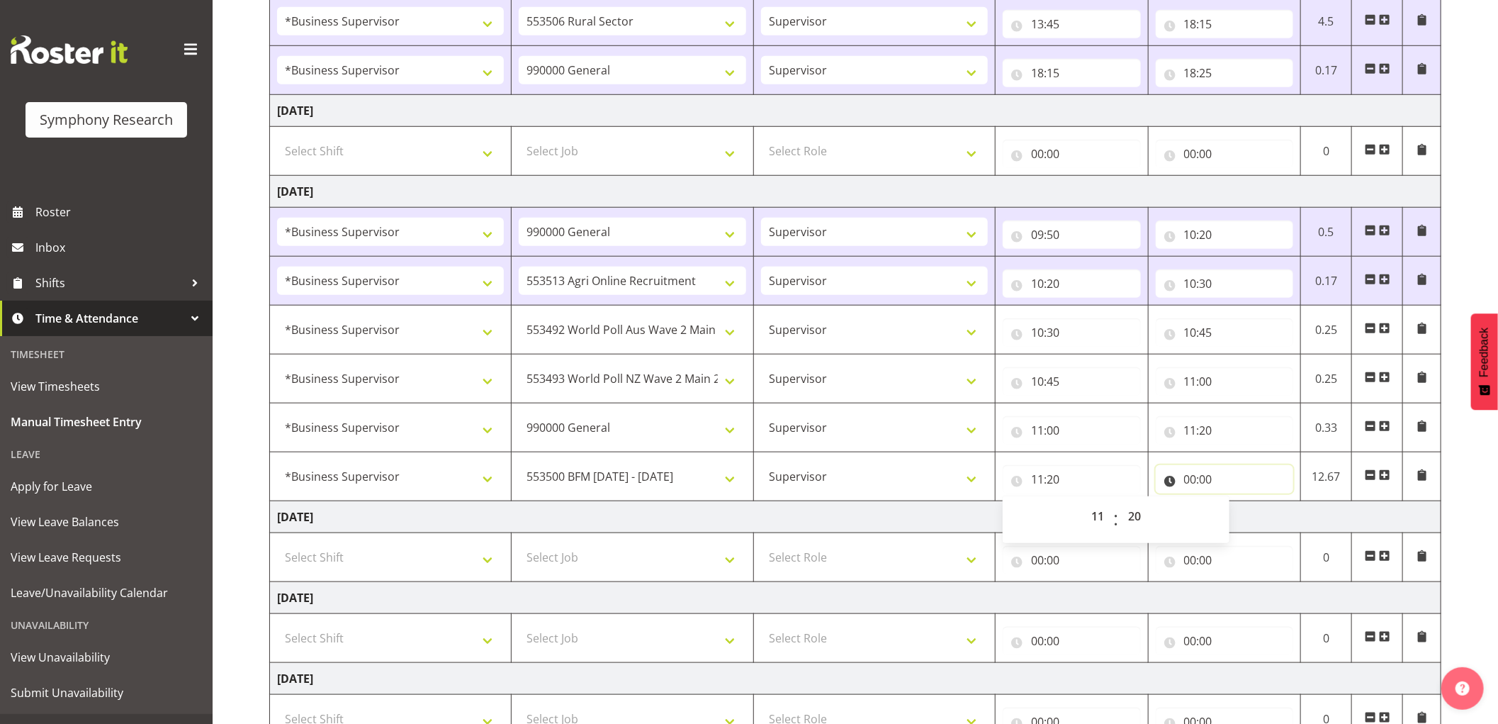
click at [1189, 477] on input "00:00" at bounding box center [1225, 479] width 138 height 28
click at [1245, 522] on select "00 01 02 03 04 05 06 07 08 09 10 11 12 13 14 15 16 17 18 19 20 21 22 23" at bounding box center [1253, 516] width 32 height 28
select select "11"
click at [1237, 503] on select "00 01 02 03 04 05 06 07 08 09 10 11 12 13 14 15 16 17 18 19 20 21 22 23" at bounding box center [1253, 516] width 32 height 28
type input "11:00"
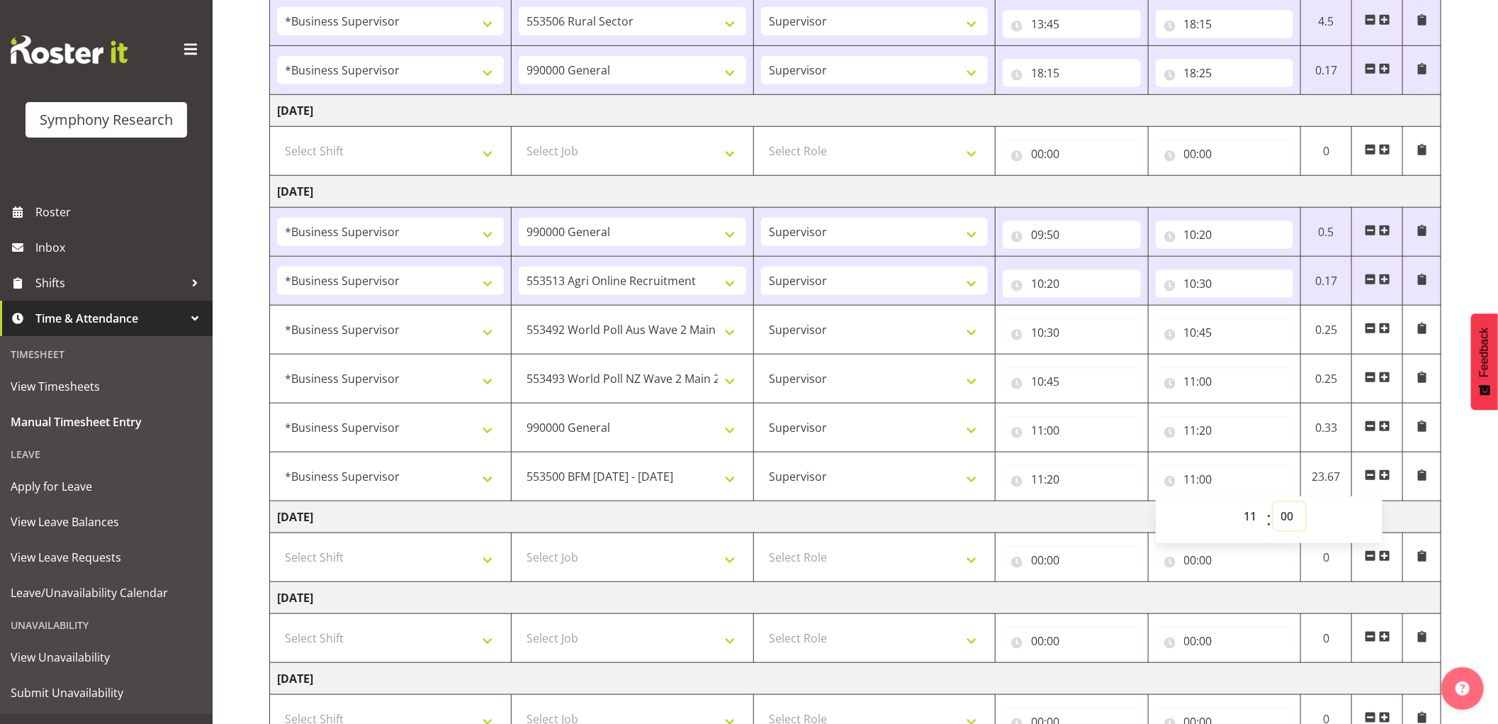
click at [1290, 520] on select "00 01 02 03 04 05 06 07 08 09 10 11 12 13 14 15 16 17 18 19 20 21 22 23 24 25 2…" at bounding box center [1290, 516] width 32 height 28
select select "35"
click at [1274, 503] on select "00 01 02 03 04 05 06 07 08 09 10 11 12 13 14 15 16 17 18 19 20 21 22 23 24 25 2…" at bounding box center [1290, 516] width 32 height 28
type input "11:35"
click at [1380, 477] on span at bounding box center [1384, 474] width 11 height 11
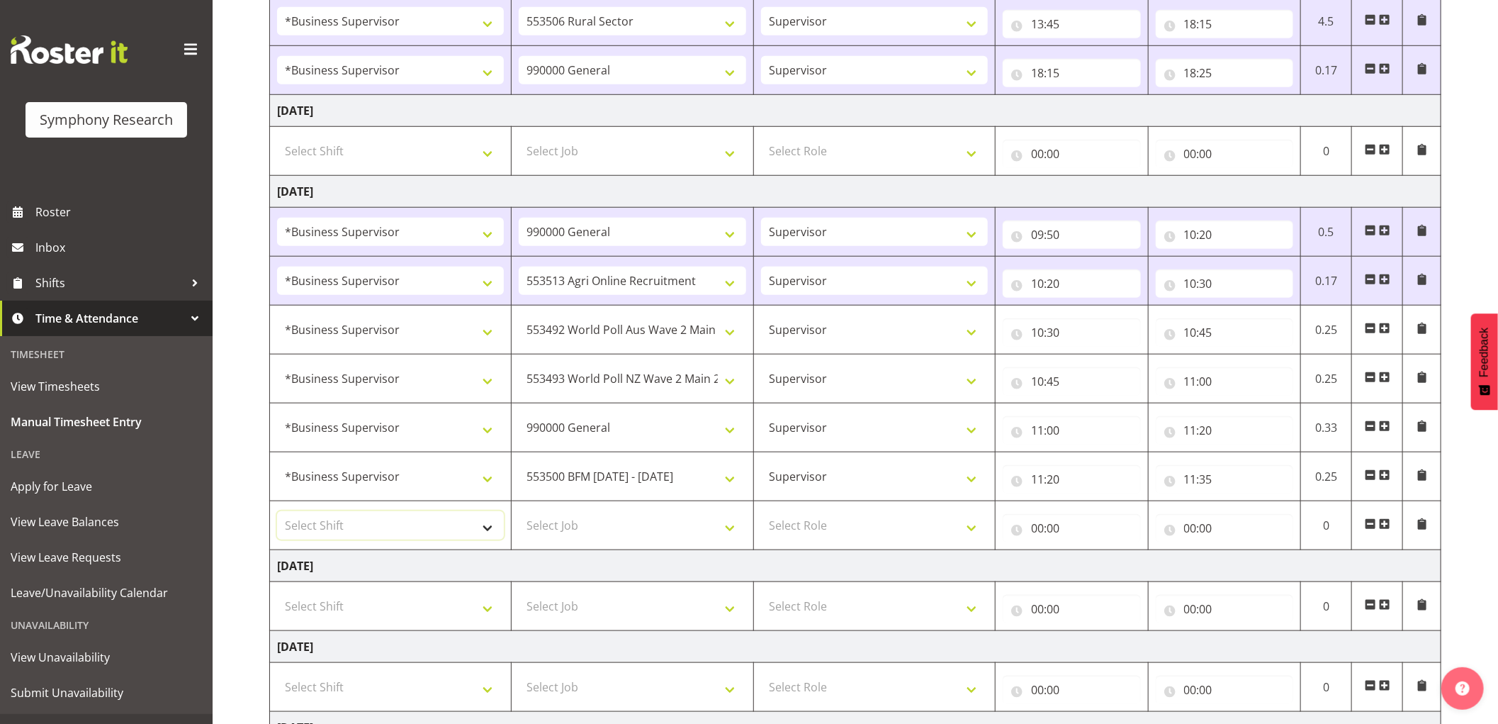
click at [388, 529] on select "Select Shift !!Weekend Residential (Roster IT Shift Label) *Business 9/10am ~ 4…" at bounding box center [390, 525] width 227 height 28
select select "1607"
click at [277, 512] on select "Select Shift !!Weekend Residential (Roster IT Shift Label) *Business 9/10am ~ 4…" at bounding box center [390, 525] width 227 height 28
click at [646, 533] on select "Select Job 550060 IF Admin 553492 World Poll Aus Wave 2 Main 2025 553493 World …" at bounding box center [632, 525] width 227 height 28
select select "10587"
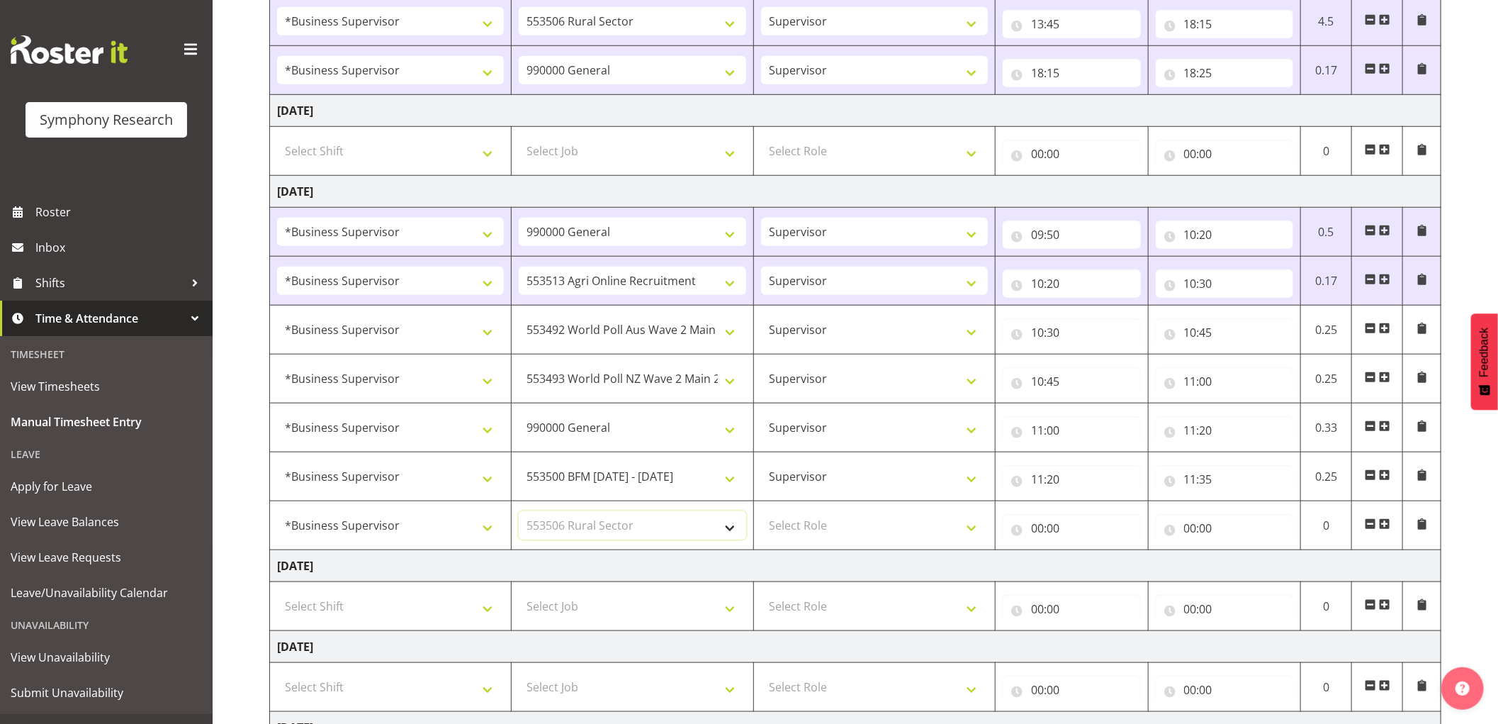
click at [519, 512] on select "Select Job 550060 IF Admin 553492 World Poll Aus Wave 2 Main 2025 553493 World …" at bounding box center [632, 525] width 227 height 28
click at [841, 533] on select "Select Role Supervisor Interviewing Briefing" at bounding box center [874, 525] width 227 height 28
select select "45"
click at [761, 512] on select "Select Role Supervisor Interviewing Briefing" at bounding box center [874, 525] width 227 height 28
click at [1039, 529] on input "00:00" at bounding box center [1072, 528] width 138 height 28
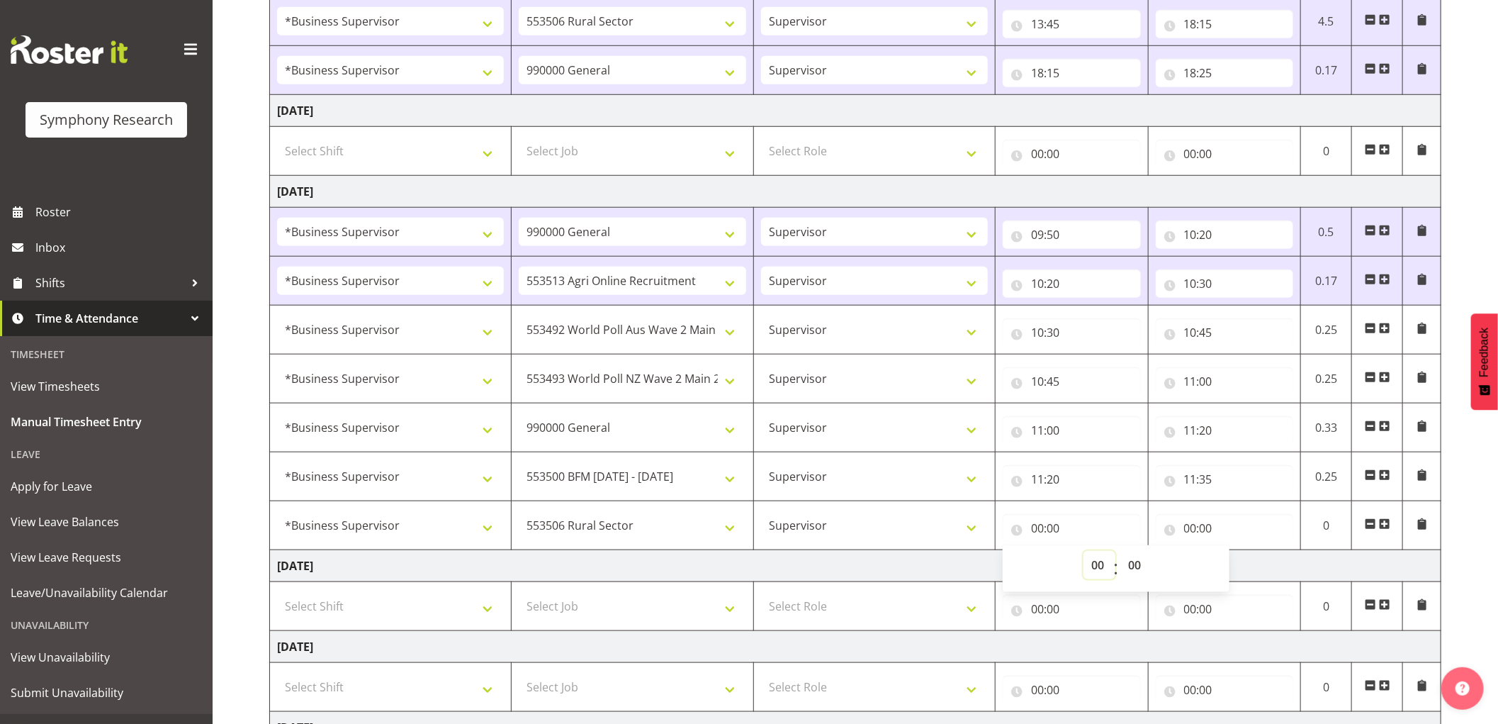
click at [1094, 570] on select "00 01 02 03 04 05 06 07 08 09 10 11 12 13 14 15 16 17 18 19 20 21 22 23" at bounding box center [1100, 565] width 32 height 28
select select "12"
click at [1084, 552] on select "00 01 02 03 04 05 06 07 08 09 10 11 12 13 14 15 16 17 18 19 20 21 22 23" at bounding box center [1100, 565] width 32 height 28
type input "12:00"
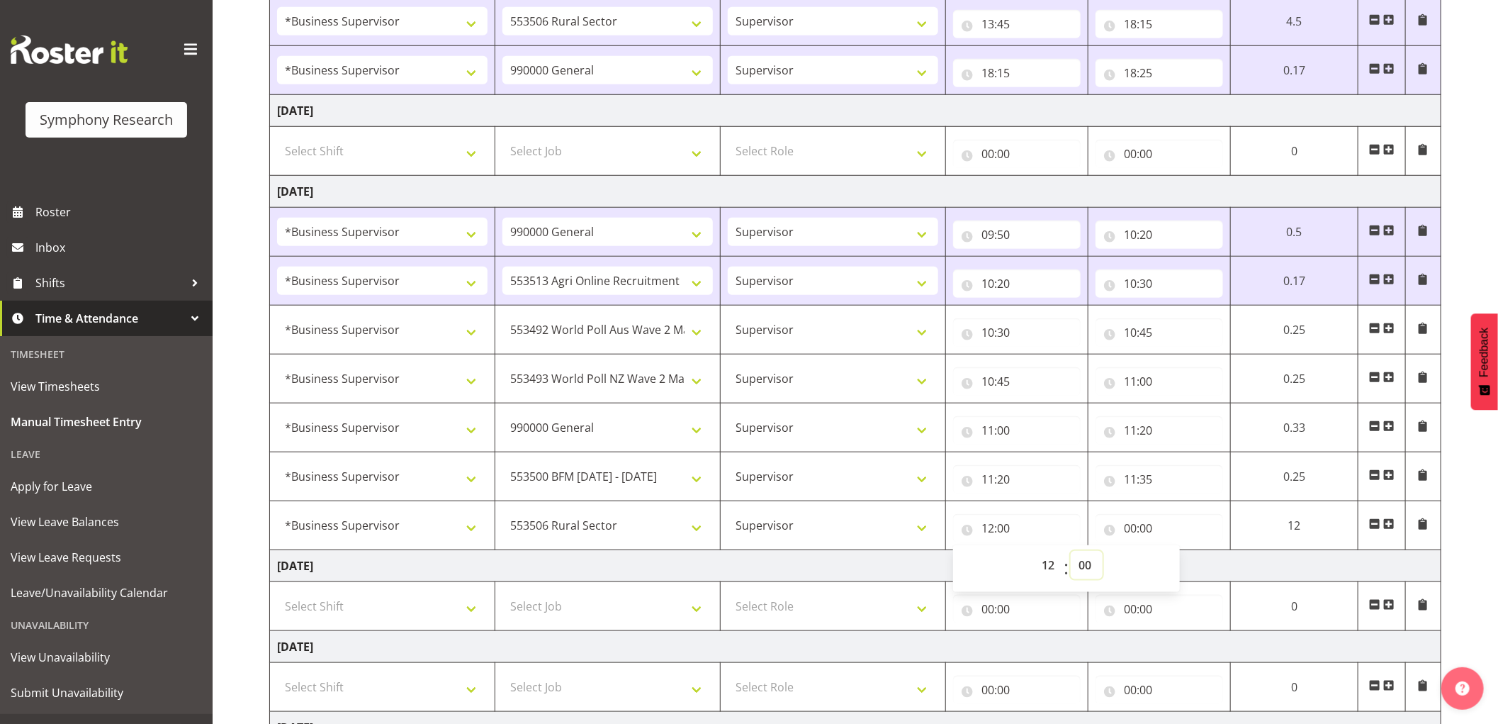
click at [1094, 570] on select "00 01 02 03 04 05 06 07 08 09 10 11 12 13 14 15 16 17 18 19 20 21 22 23 24 25 2…" at bounding box center [1087, 565] width 32 height 28
select select "5"
click at [1071, 552] on select "00 01 02 03 04 05 06 07 08 09 10 11 12 13 14 15 16 17 18 19 20 21 22 23 24 25 2…" at bounding box center [1087, 565] width 32 height 28
type input "12:05"
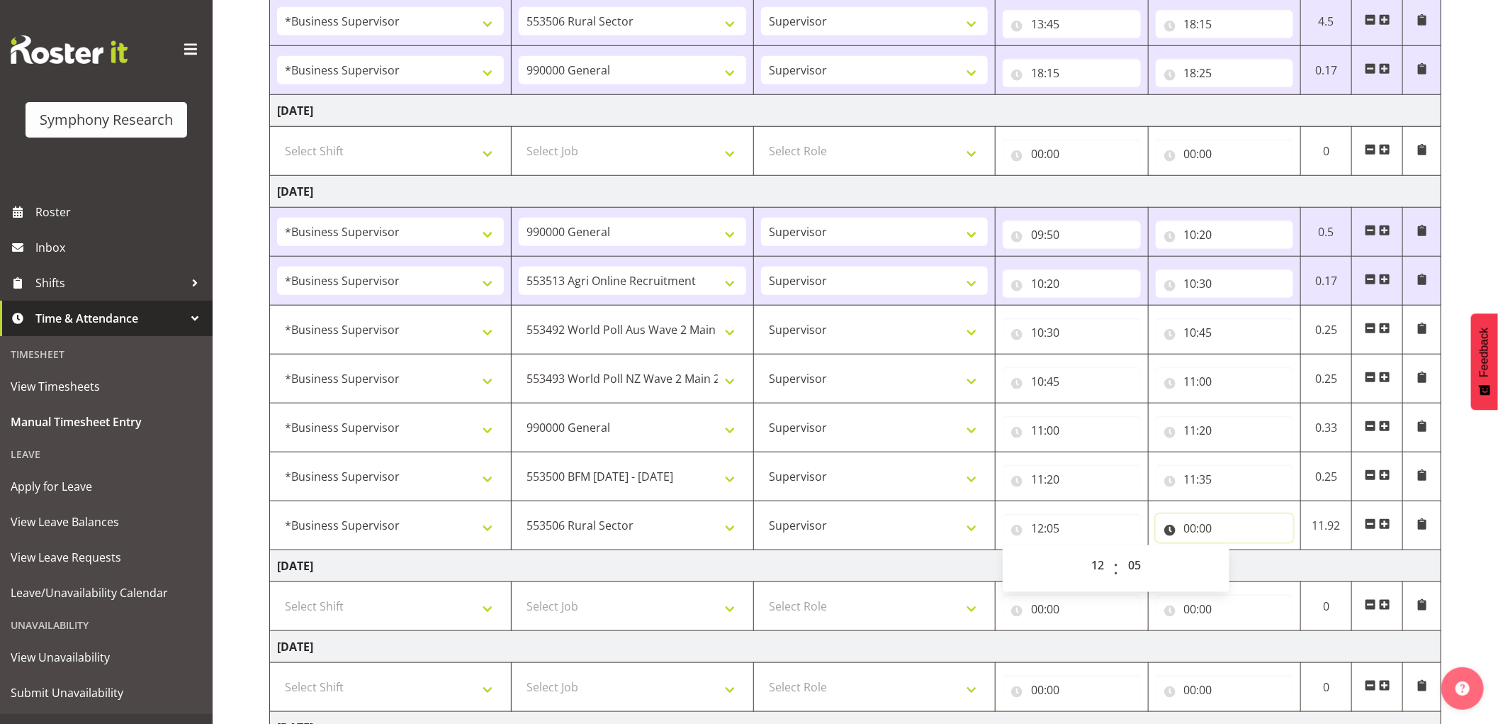
click at [1195, 527] on input "00:00" at bounding box center [1225, 528] width 138 height 28
click at [1243, 562] on select "00 01 02 03 04 05 06 07 08 09 10 11 12 13 14 15 16 17 18 19 20 21 22 23" at bounding box center [1253, 565] width 32 height 28
select select "16"
click at [1237, 552] on select "00 01 02 03 04 05 06 07 08 09 10 11 12 13 14 15 16 17 18 19 20 21 22 23" at bounding box center [1253, 565] width 32 height 28
type input "16:00"
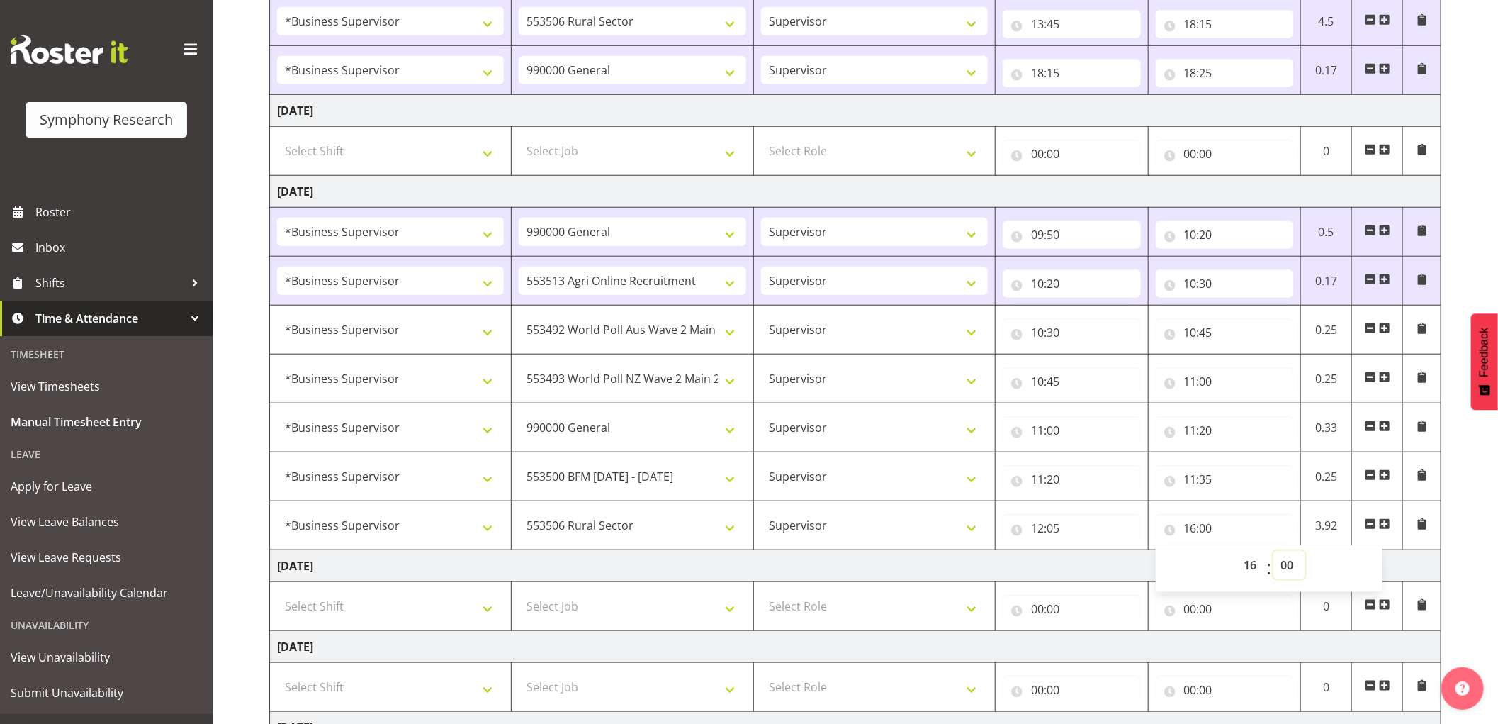
click at [1286, 568] on select "00 01 02 03 04 05 06 07 08 09 10 11 12 13 14 15 16 17 18 19 20 21 22 23 24 25 2…" at bounding box center [1290, 565] width 32 height 28
select select "30"
click at [1274, 552] on select "00 01 02 03 04 05 06 07 08 09 10 11 12 13 14 15 16 17 18 19 20 21 22 23 24 25 2…" at bounding box center [1290, 565] width 32 height 28
type input "16:30"
click at [782, 578] on td "[DATE]" at bounding box center [856, 566] width 1172 height 32
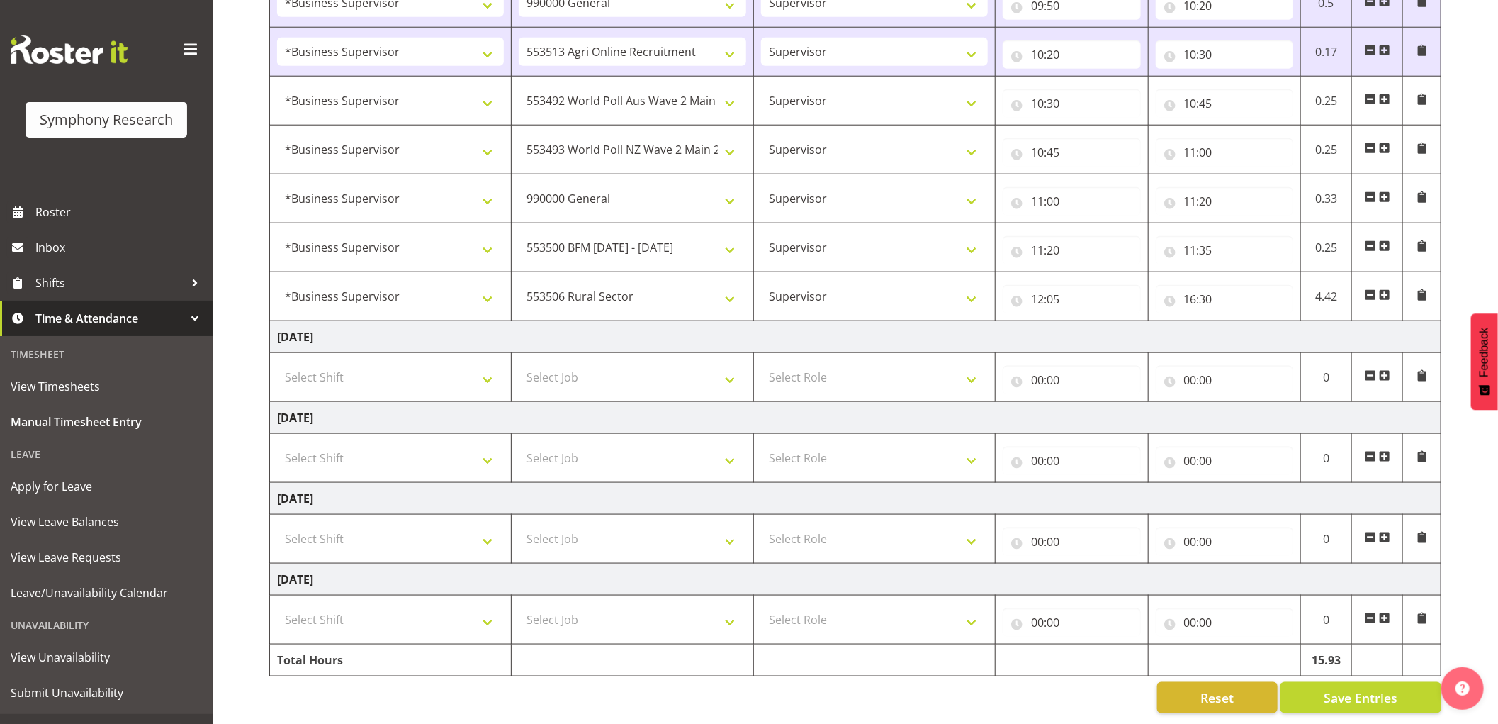
scroll to position [944, 0]
click at [1350, 688] on span "Save Entries" at bounding box center [1361, 697] width 74 height 18
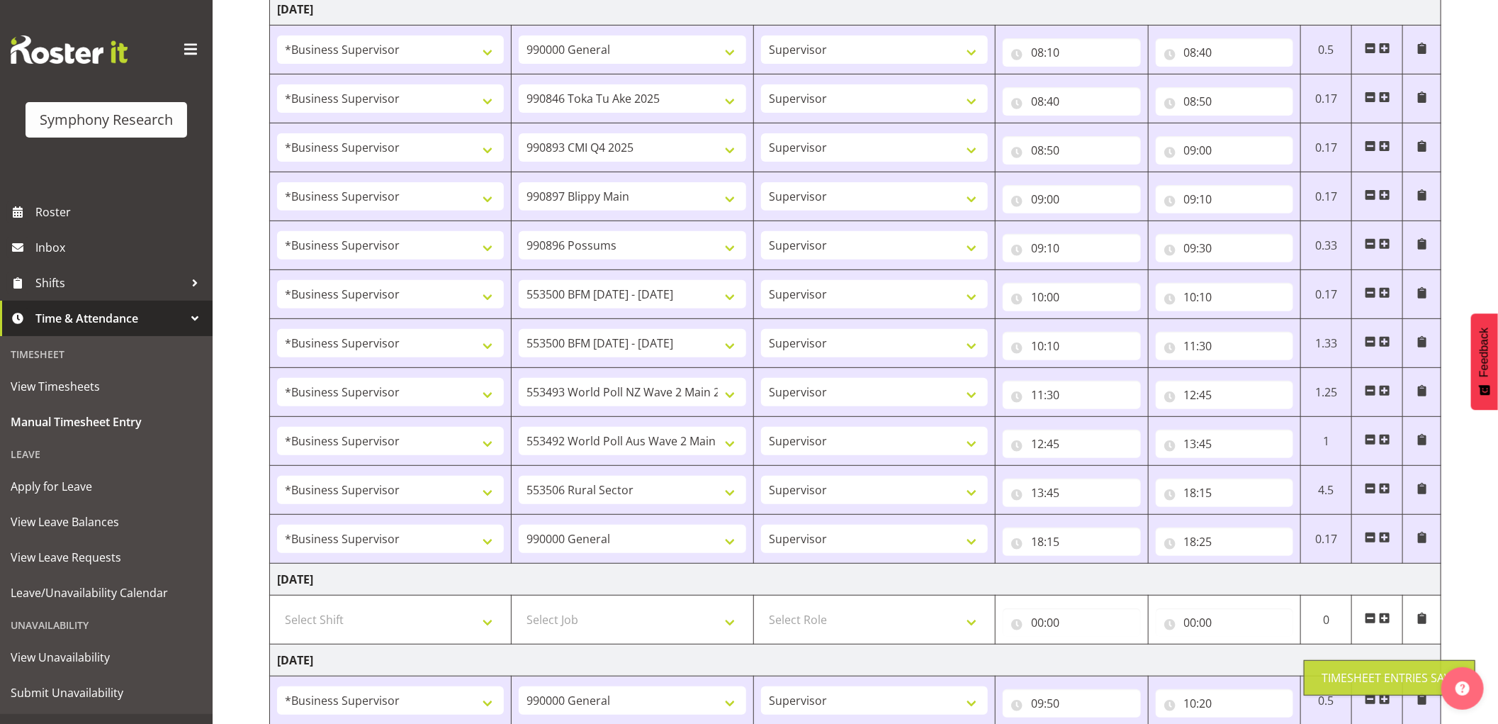
scroll to position [0, 0]
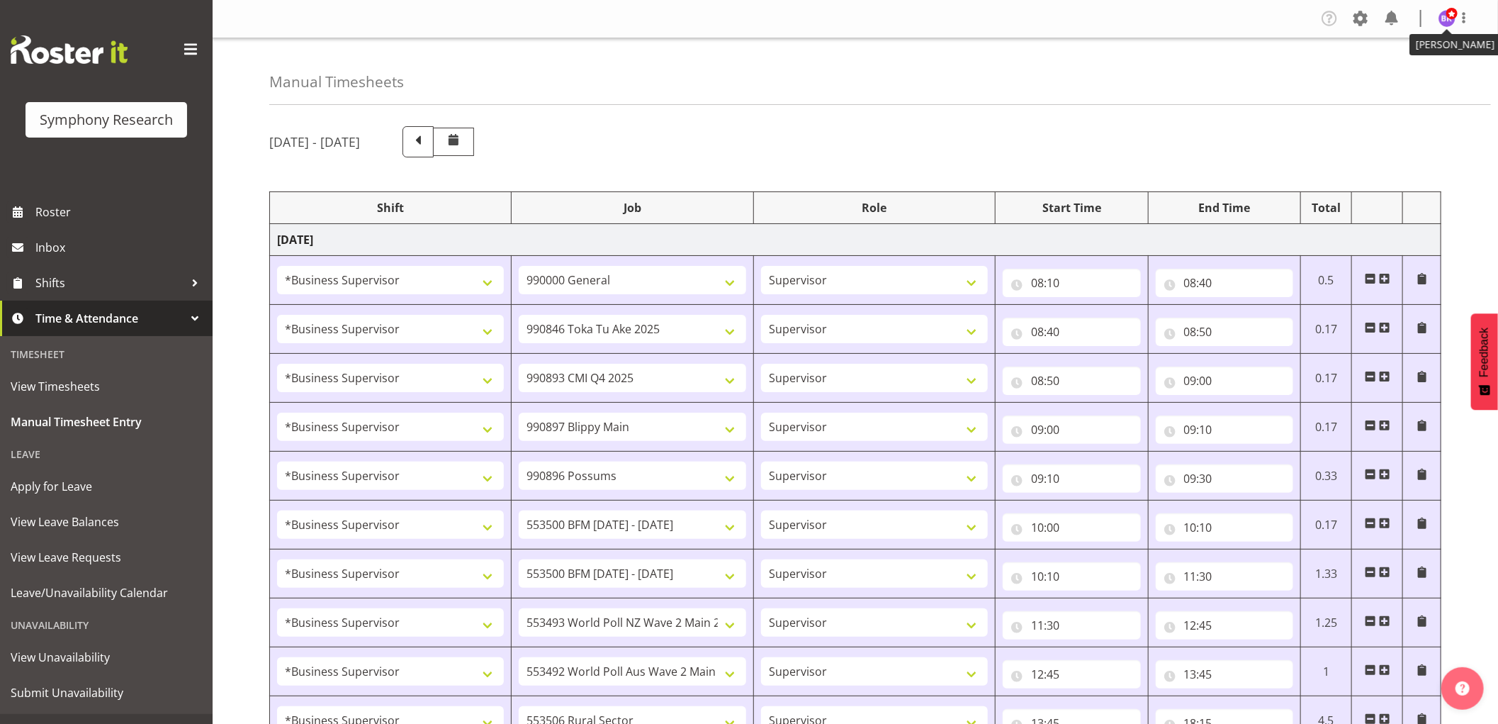
click at [1447, 24] on img at bounding box center [1447, 18] width 17 height 17
click at [1389, 72] on link "Log Out" at bounding box center [1405, 75] width 136 height 26
